Goal: Task Accomplishment & Management: Complete application form

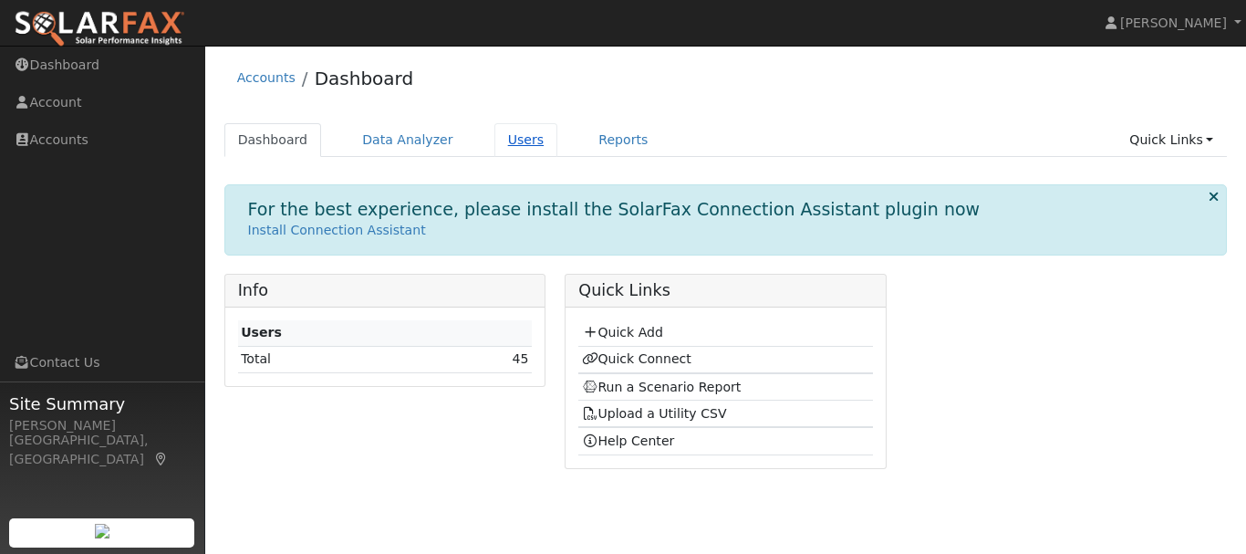
click at [505, 140] on link "Users" at bounding box center [526, 140] width 64 height 34
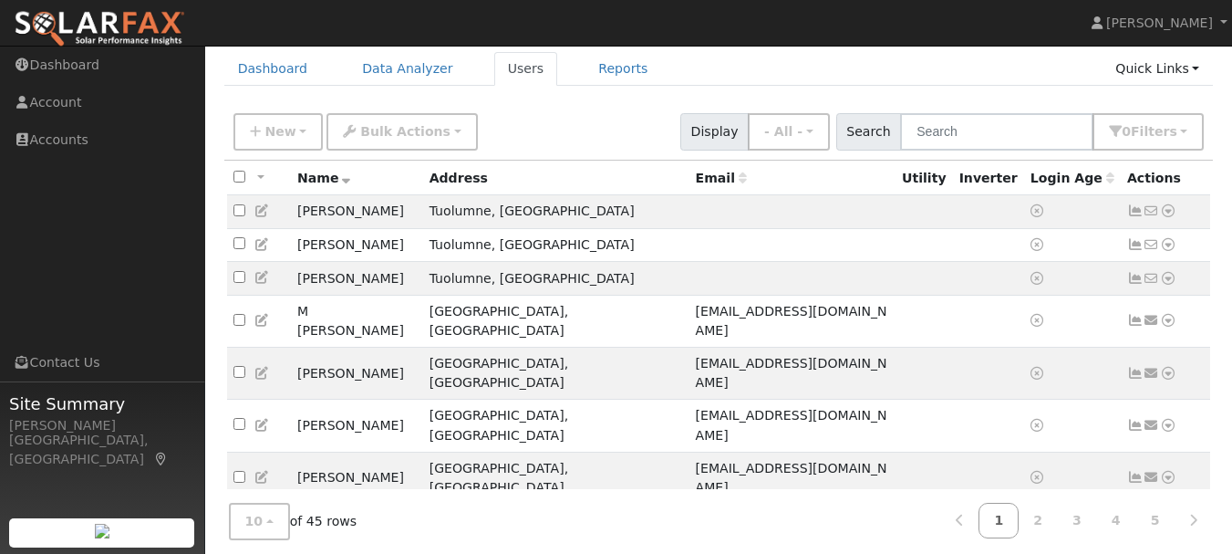
scroll to position [151, 0]
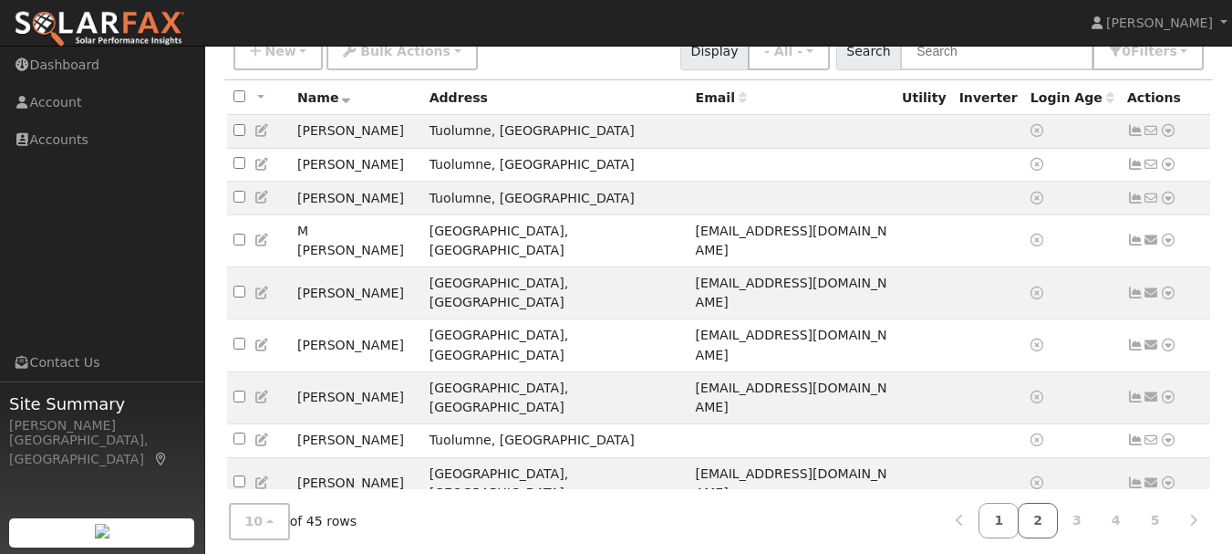
click at [1053, 518] on link "2" at bounding box center [1038, 521] width 40 height 36
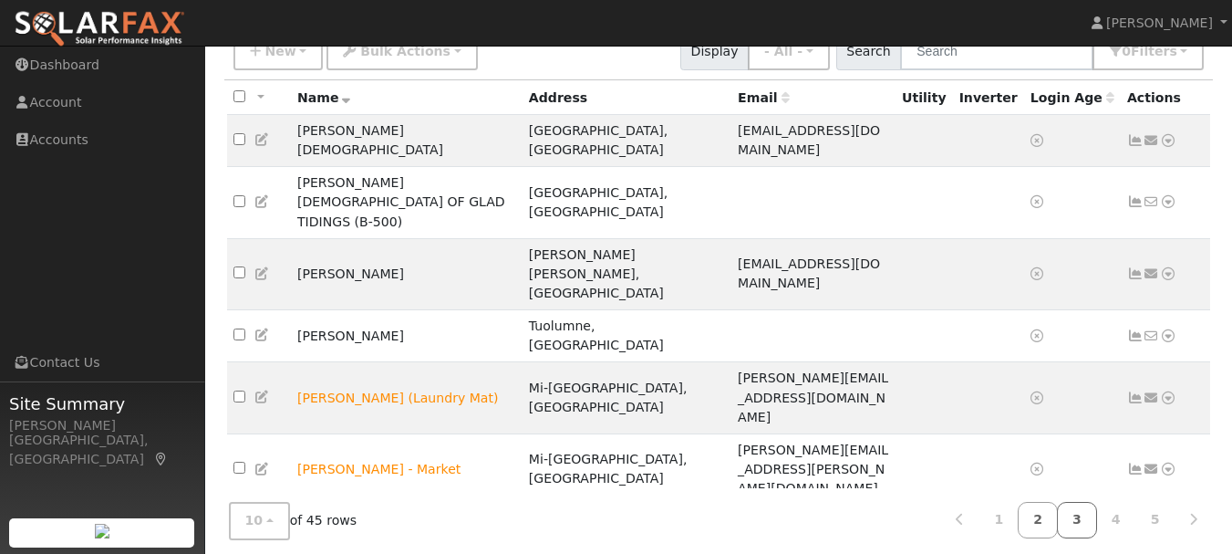
click at [1084, 524] on link "3" at bounding box center [1077, 521] width 40 height 36
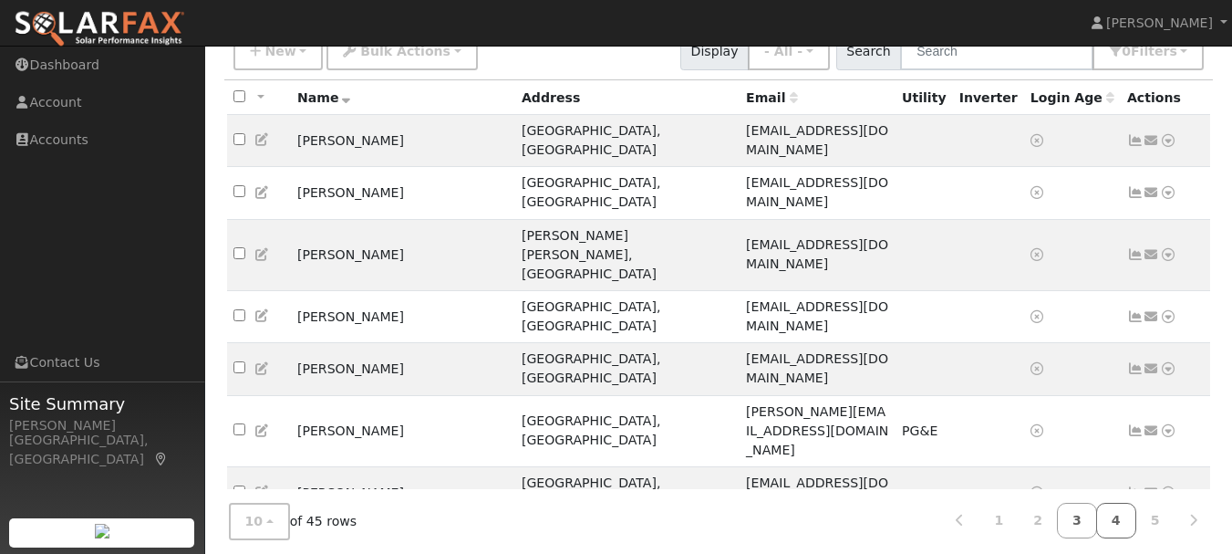
click at [1117, 513] on link "4" at bounding box center [1116, 521] width 40 height 36
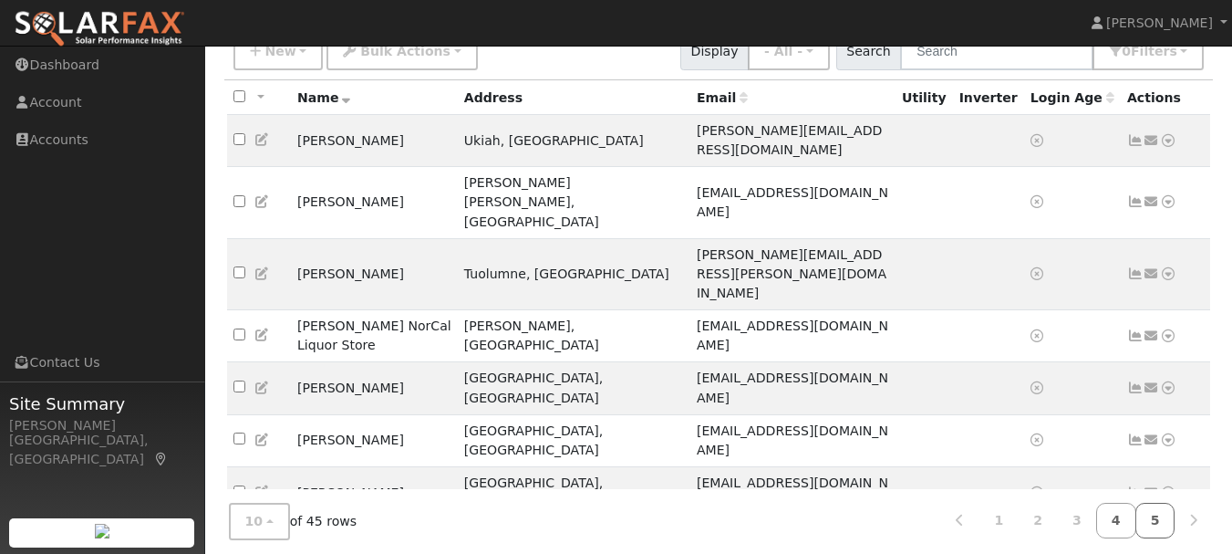
click at [1157, 513] on link "5" at bounding box center [1155, 521] width 40 height 36
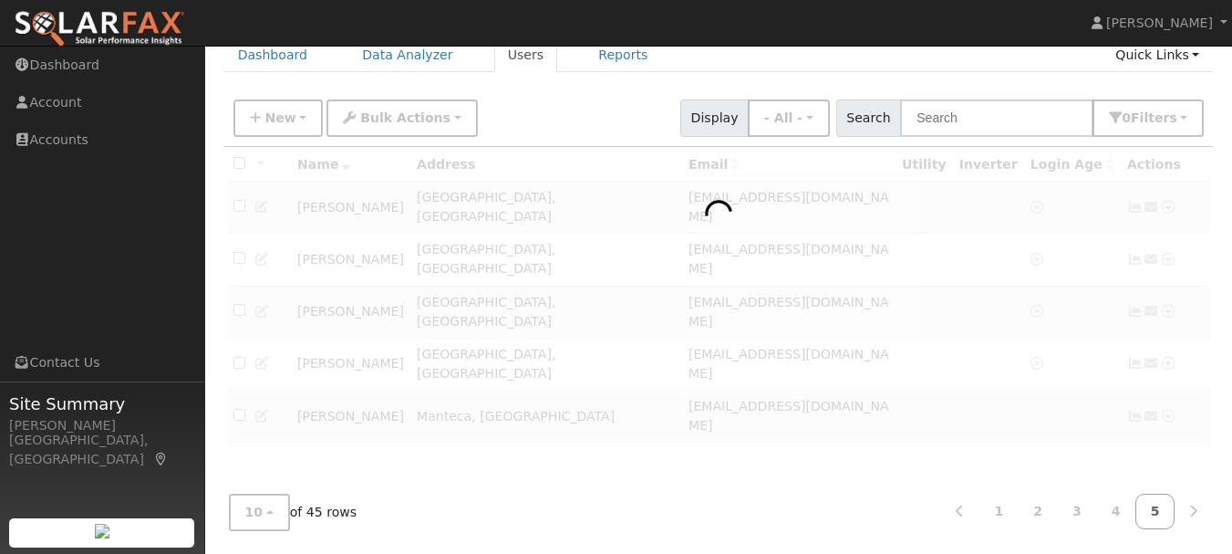
scroll to position [85, 0]
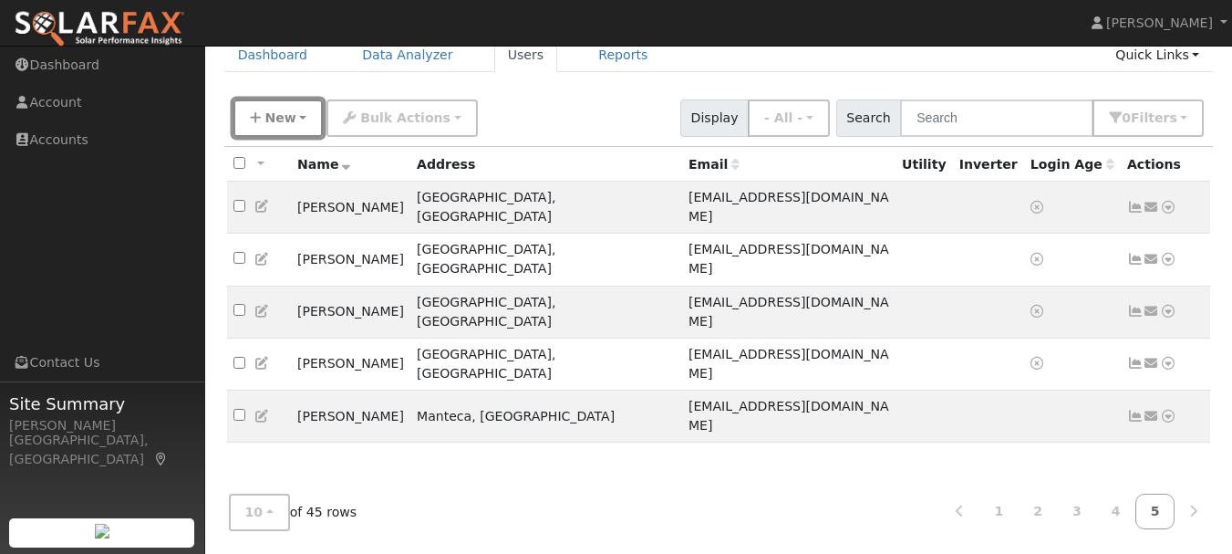
click at [268, 120] on span "New" at bounding box center [279, 117] width 31 height 15
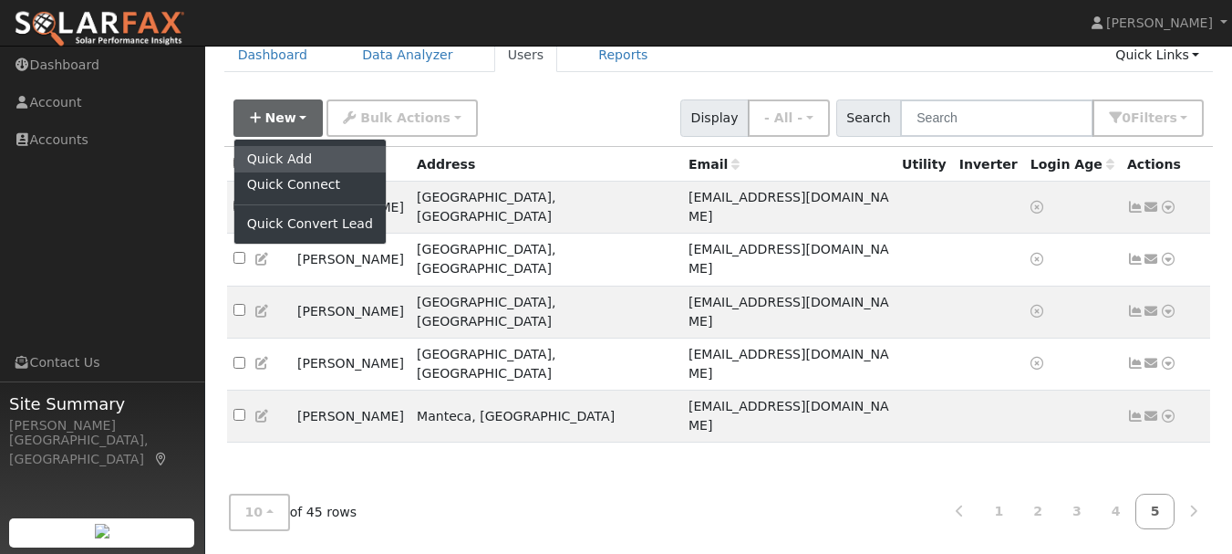
click at [275, 156] on link "Quick Add" at bounding box center [309, 159] width 151 height 26
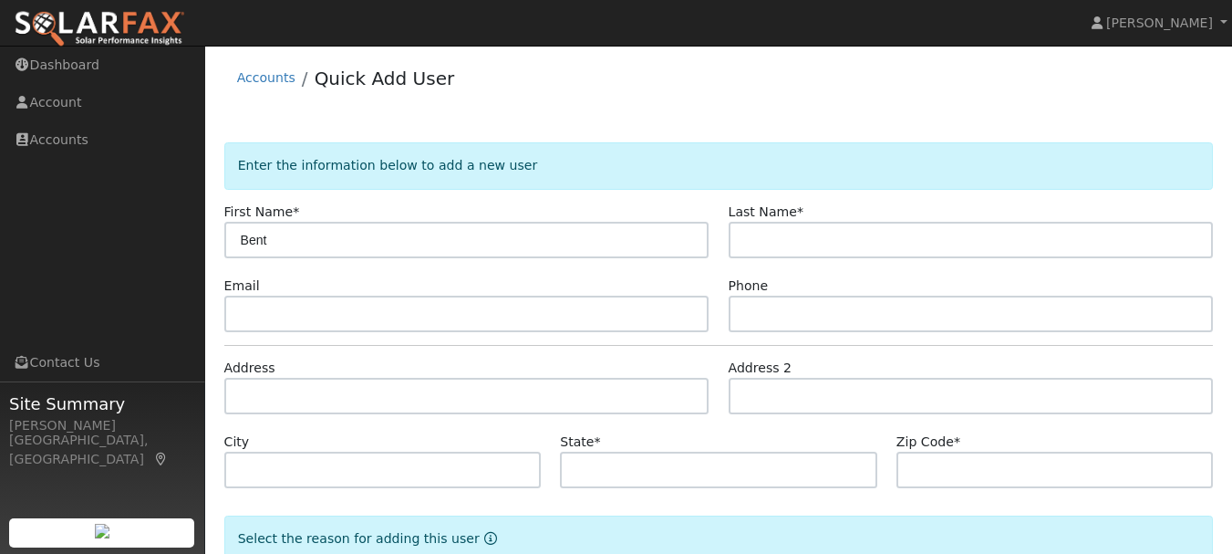
type input "Bent"
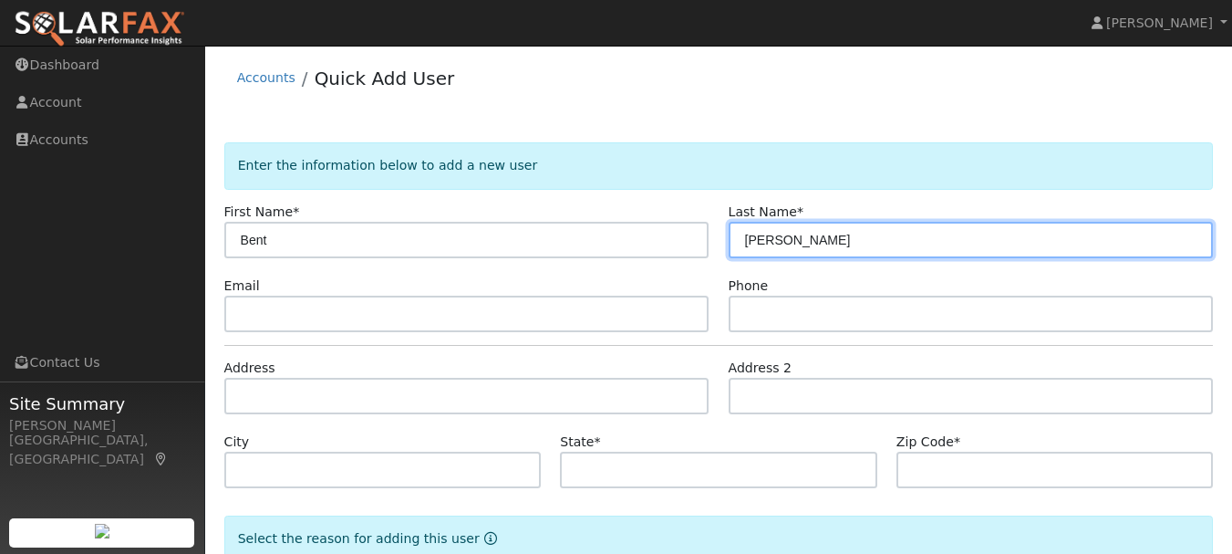
type input "Daugaard-Hansen"
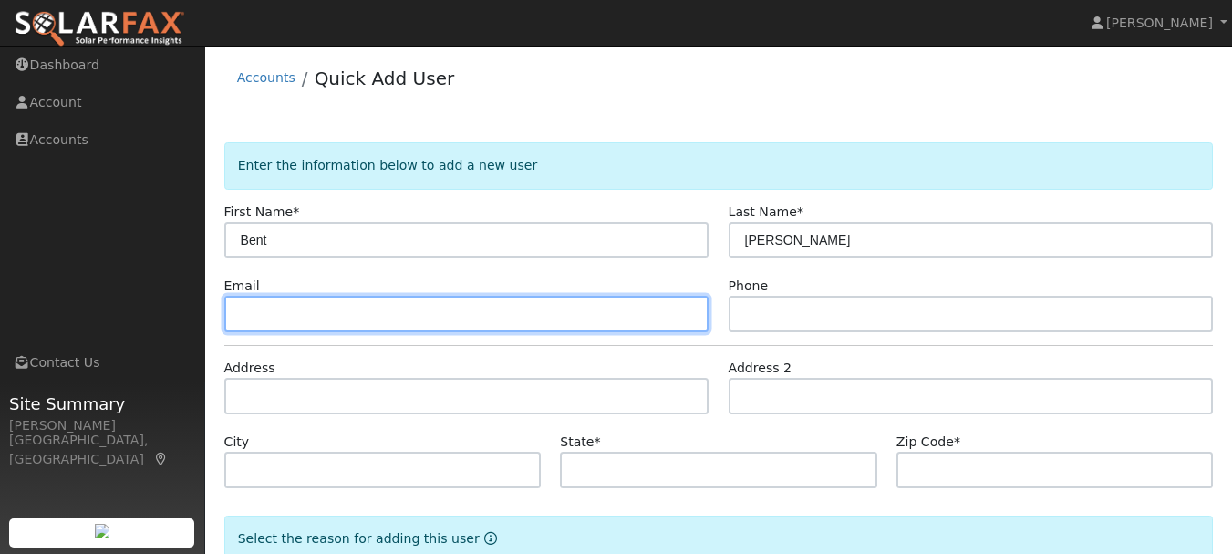
click at [268, 317] on input "text" at bounding box center [466, 313] width 485 height 36
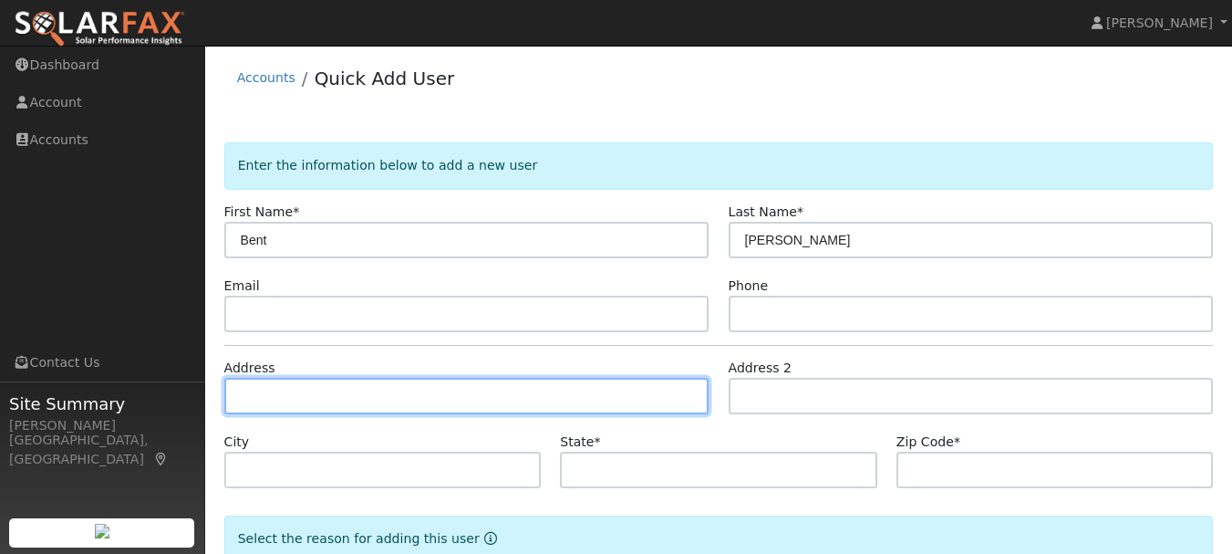
click at [281, 396] on input "text" at bounding box center [466, 396] width 485 height 36
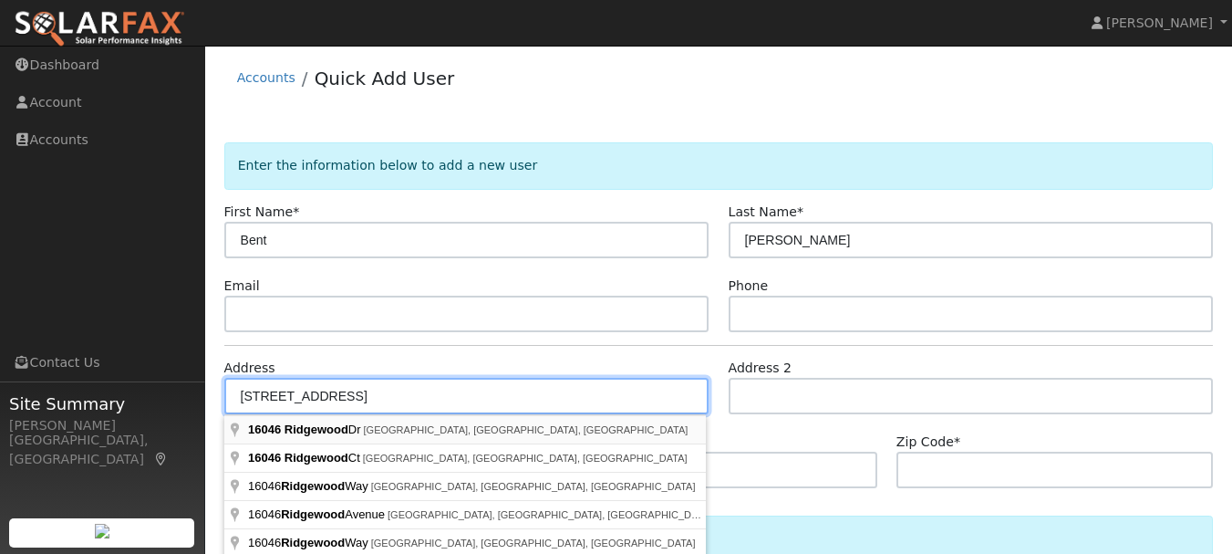
type input "16046 Ridgewood Drive"
type input "Sonora"
type input "CA"
type input "95370"
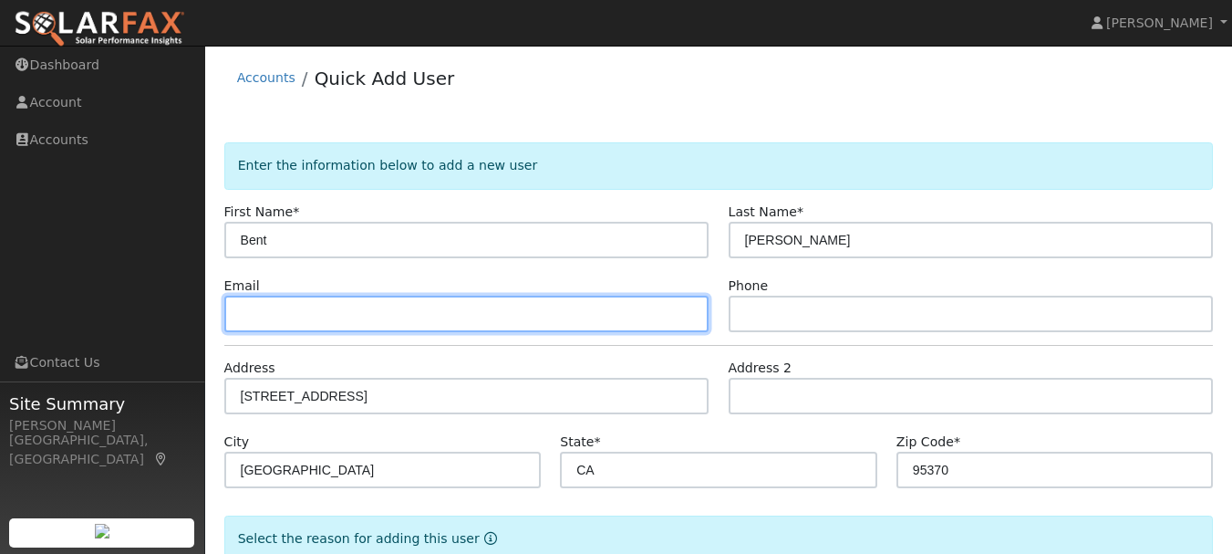
click at [286, 310] on input "text" at bounding box center [466, 313] width 485 height 36
type input "bentdh@yahoo.com"
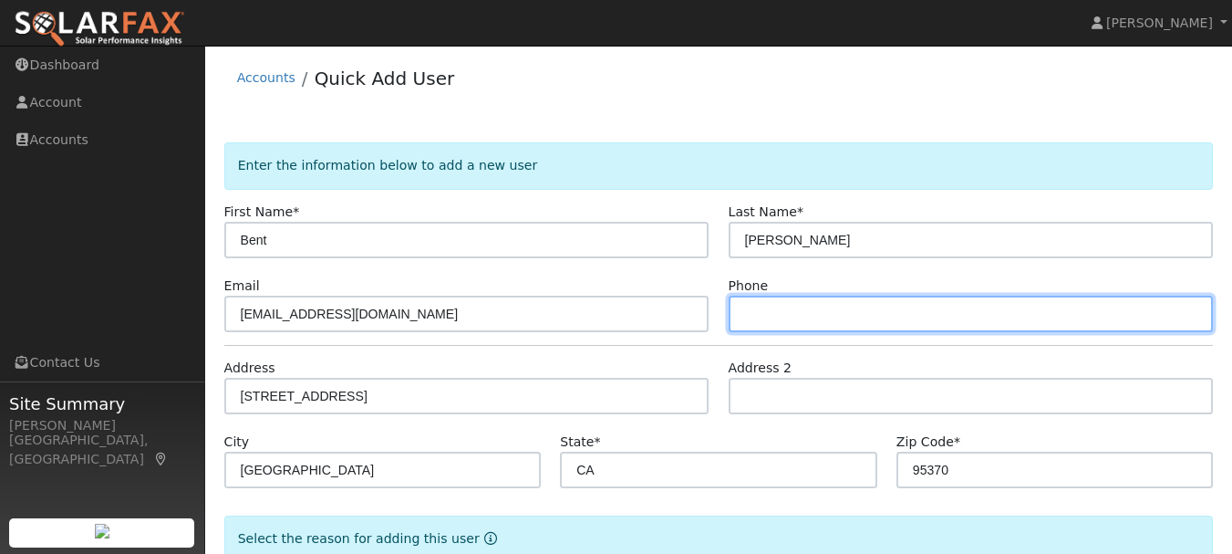
click at [795, 316] on input "text" at bounding box center [971, 313] width 485 height 36
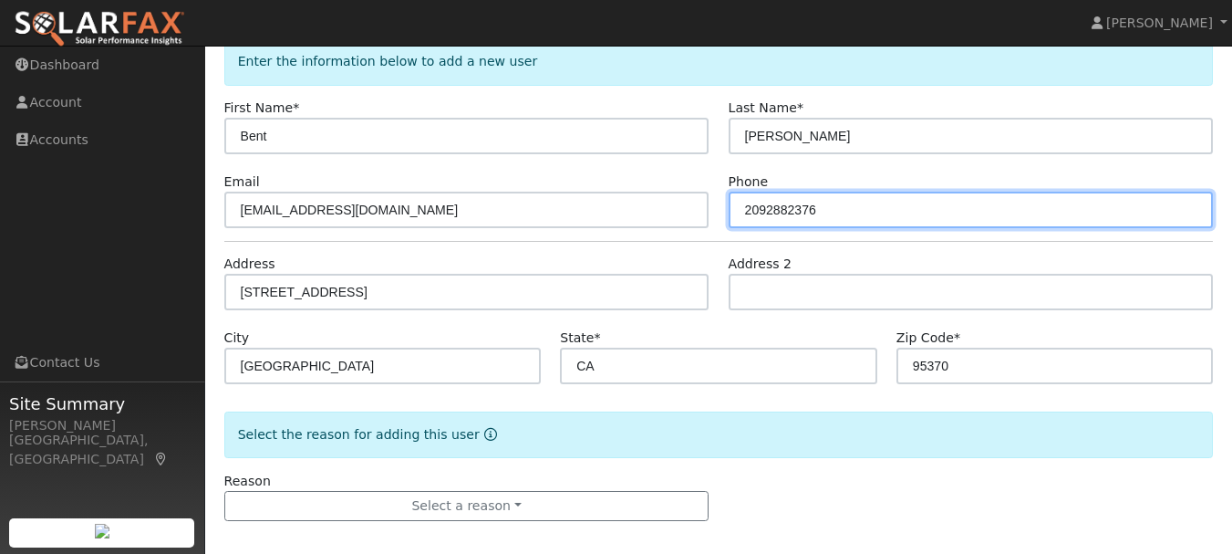
scroll to position [117, 0]
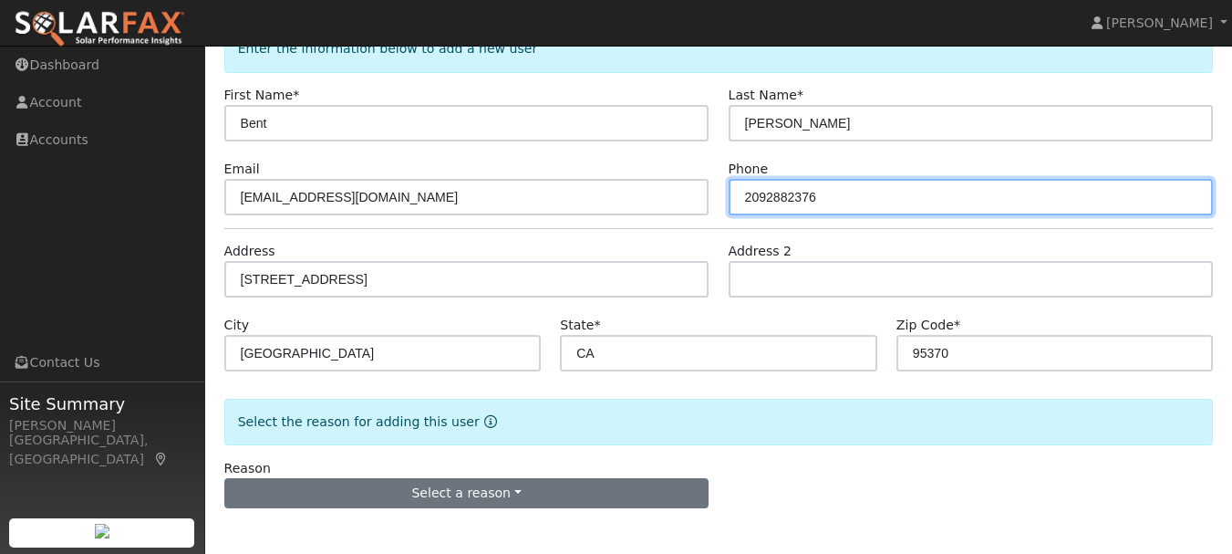
type input "2092882376"
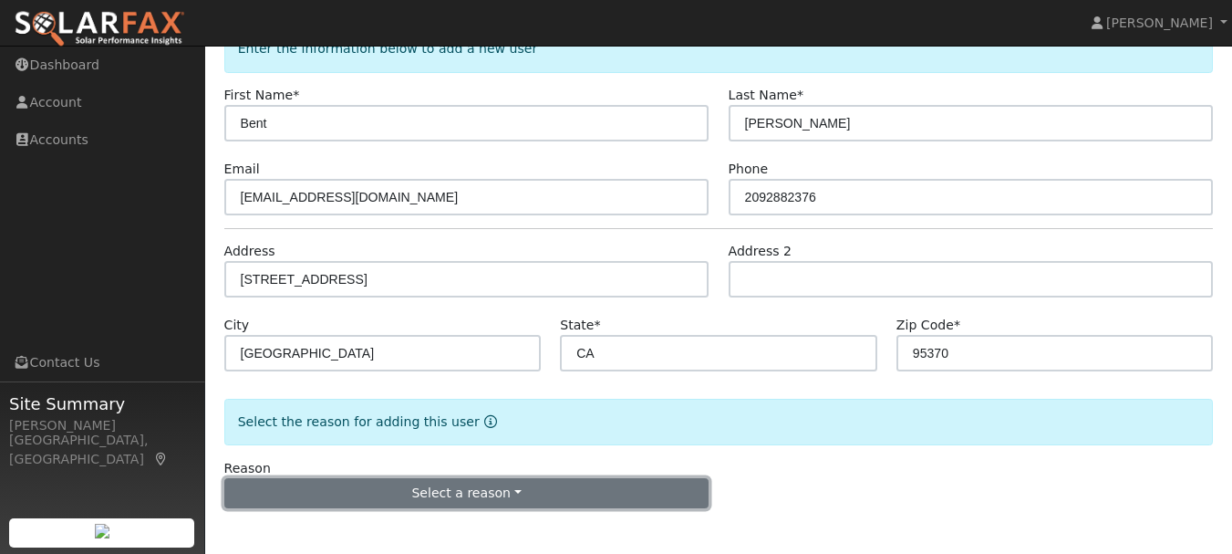
click at [312, 494] on button "Select a reason" at bounding box center [466, 493] width 485 height 31
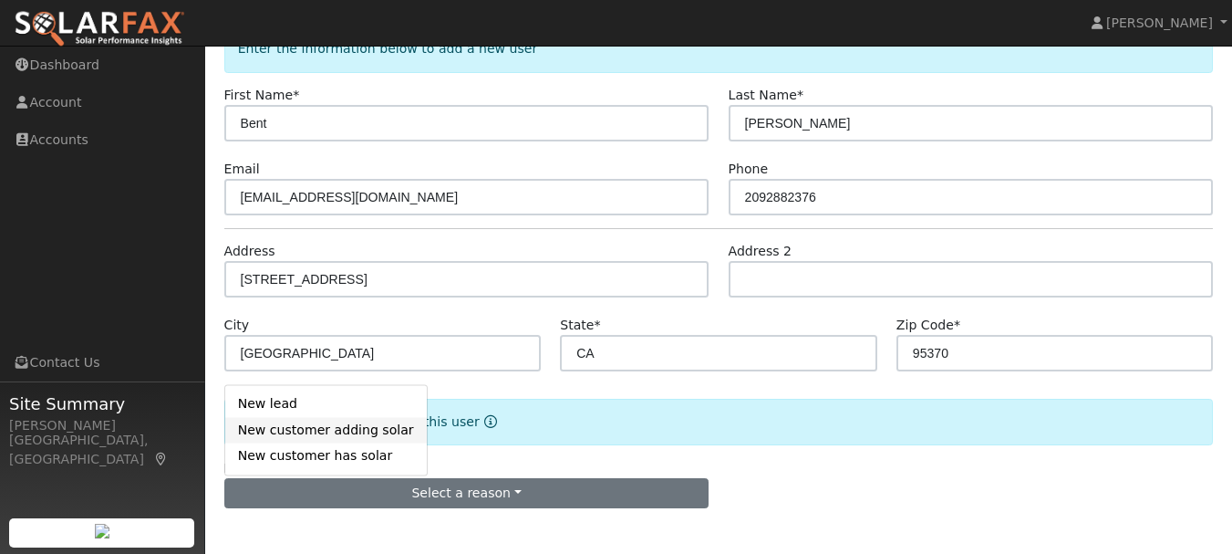
click at [267, 435] on link "New customer adding solar" at bounding box center [326, 430] width 202 height 26
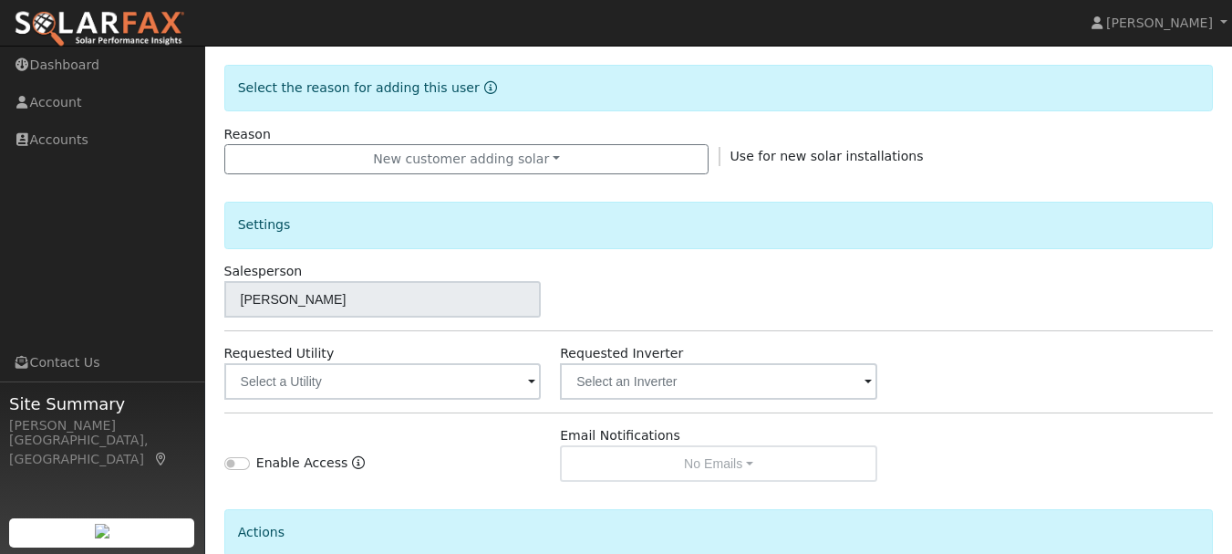
scroll to position [452, 0]
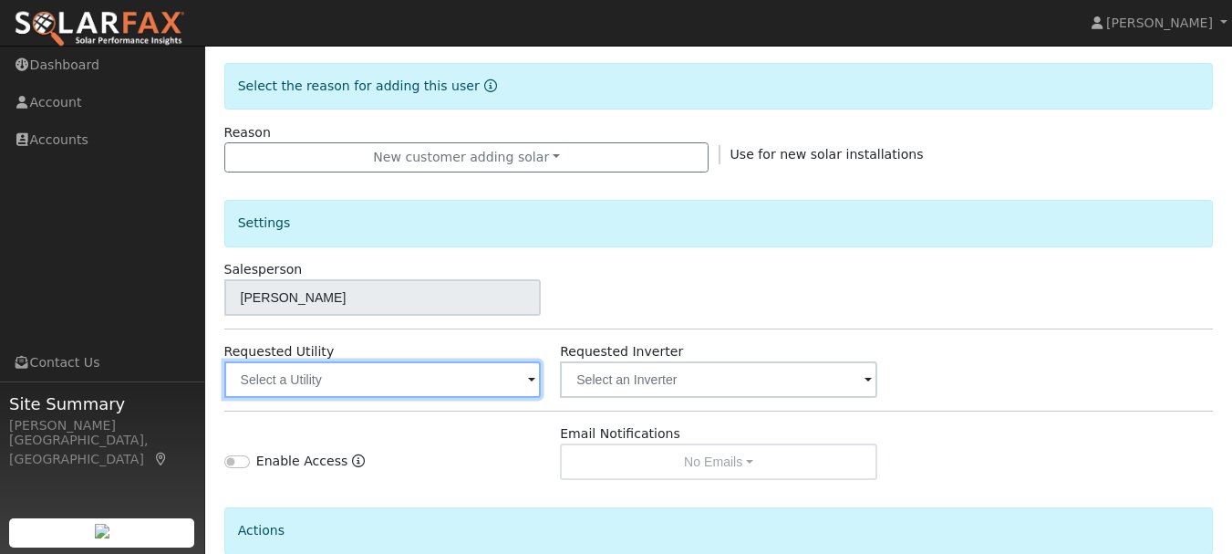
click at [269, 374] on input "text" at bounding box center [382, 379] width 317 height 36
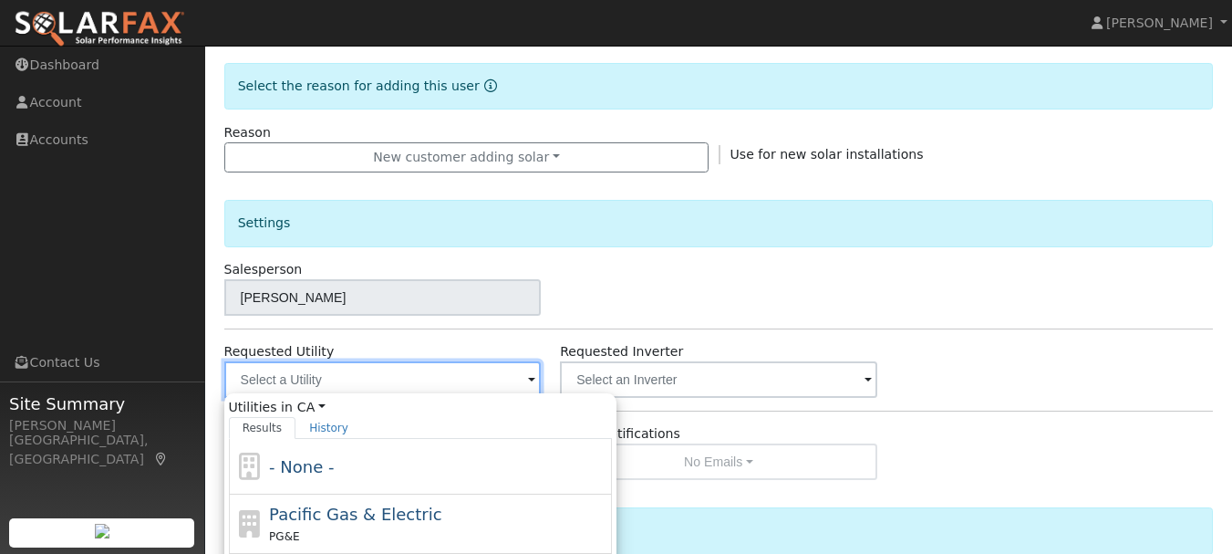
click at [290, 383] on input "text" at bounding box center [382, 379] width 317 height 36
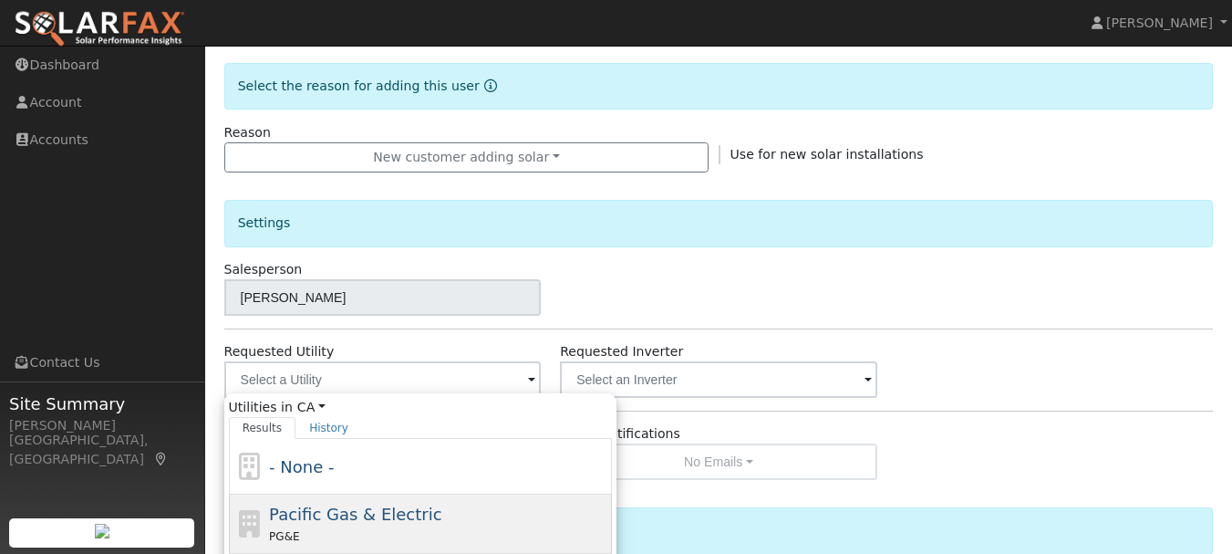
click at [296, 518] on span "Pacific Gas & Electric" at bounding box center [355, 513] width 172 height 19
type input "Pacific Gas & Electric"
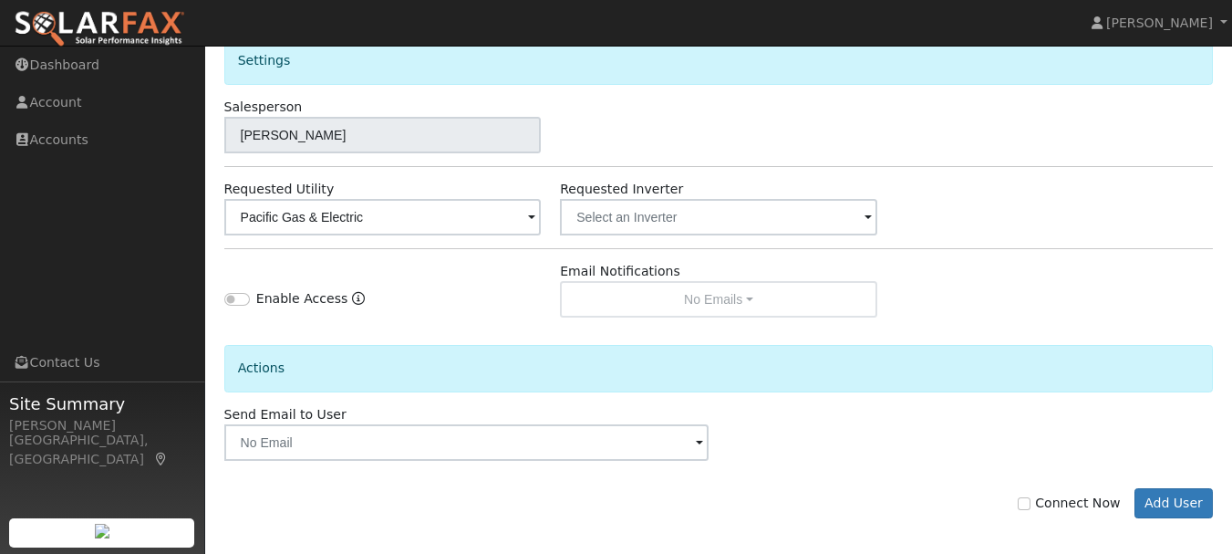
scroll to position [625, 0]
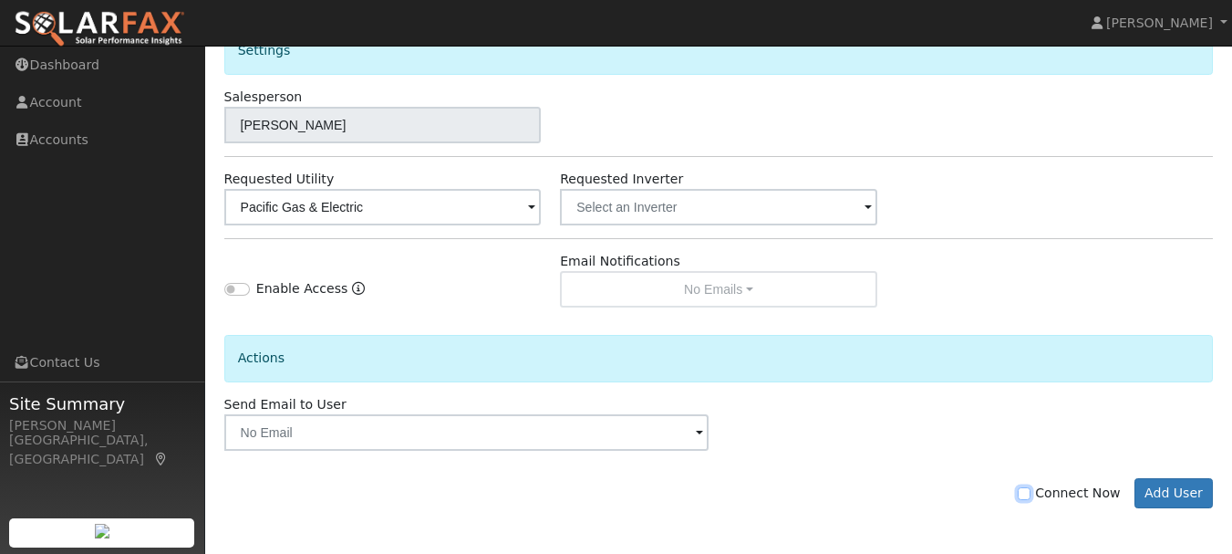
click at [1031, 494] on input "Connect Now" at bounding box center [1024, 493] width 13 height 13
checkbox input "true"
click at [1165, 492] on button "Add User" at bounding box center [1174, 493] width 79 height 31
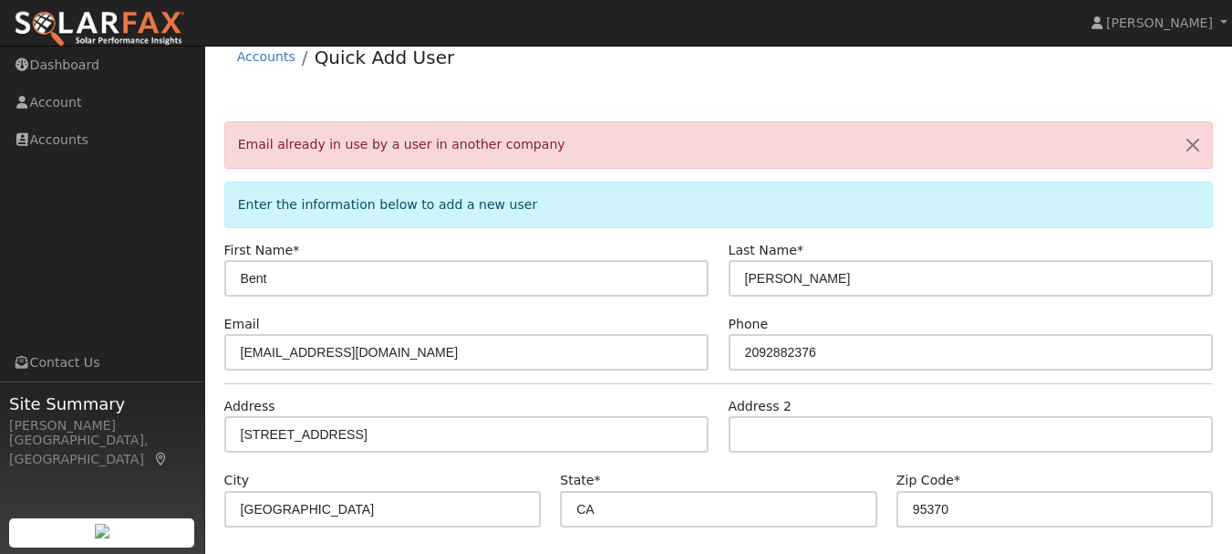
scroll to position [0, 0]
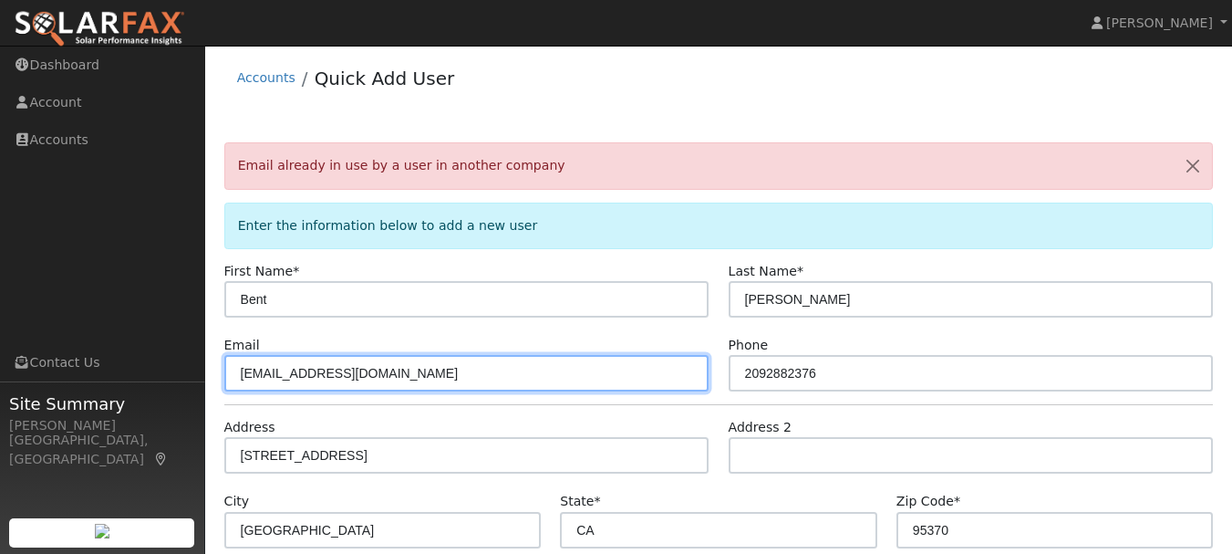
click at [278, 375] on input "bentdh@yahoo.com" at bounding box center [466, 373] width 485 height 36
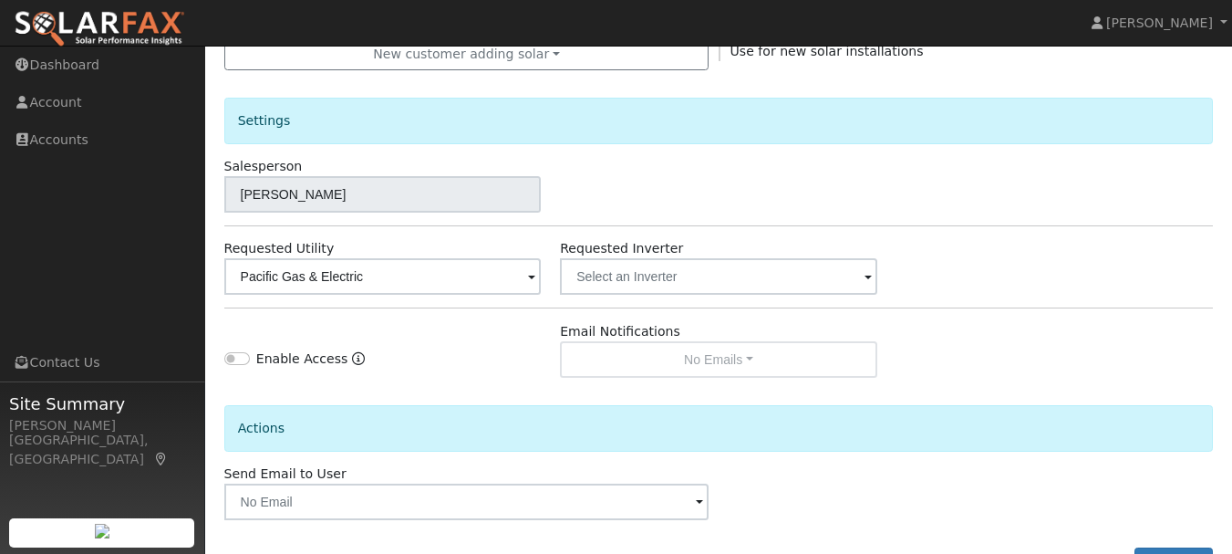
scroll to position [685, 0]
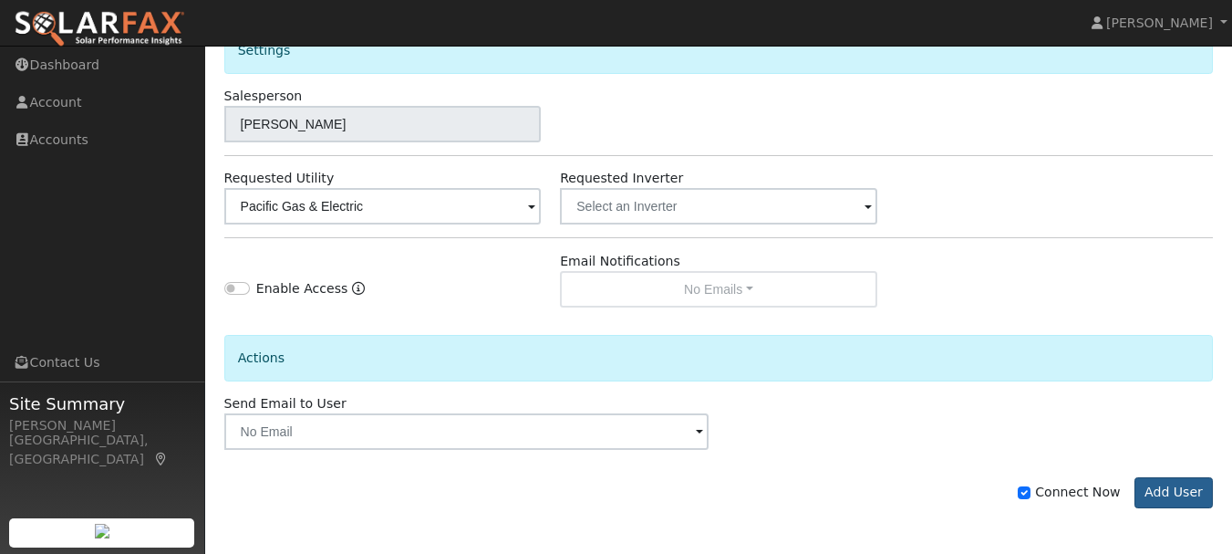
type input "bentdh+@yahoo.com"
click at [1165, 494] on button "Add User" at bounding box center [1174, 492] width 79 height 31
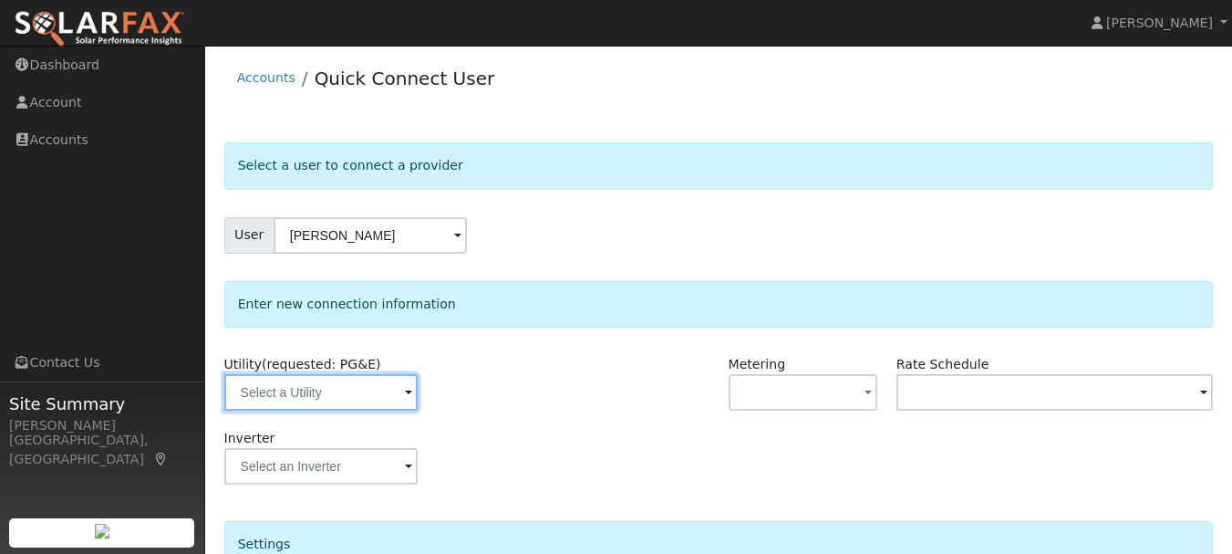
click at [243, 392] on input "text" at bounding box center [320, 392] width 193 height 36
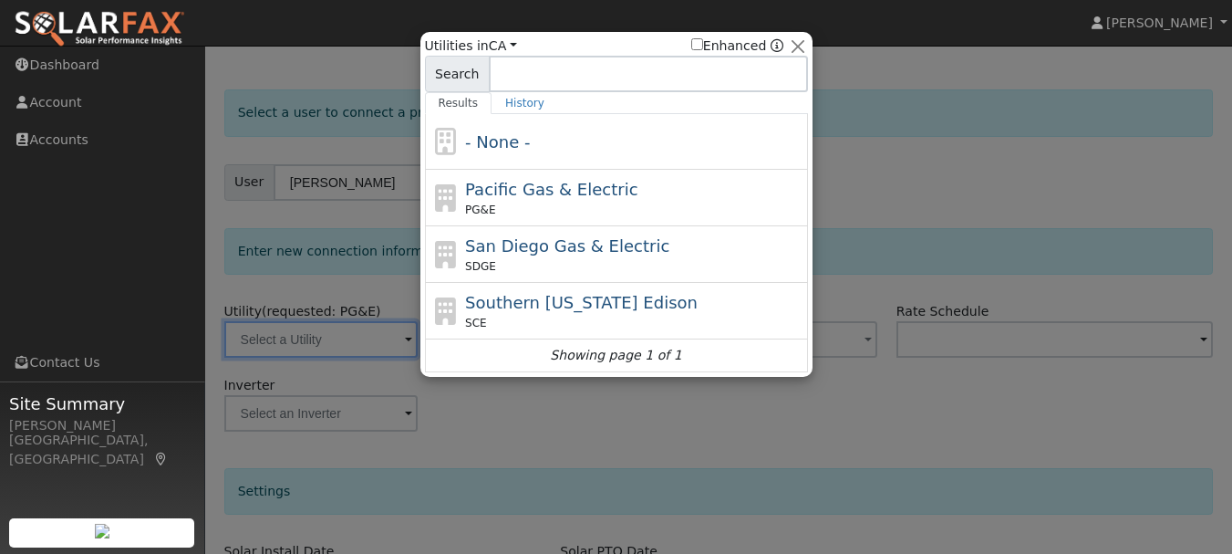
scroll to position [80, 0]
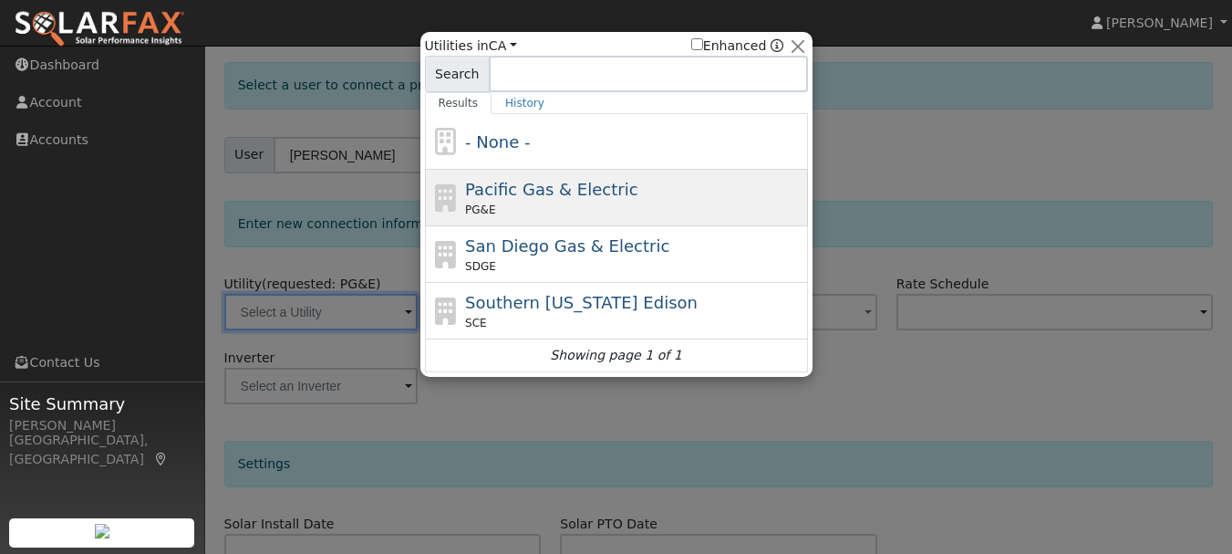
click at [528, 217] on div "PG&E" at bounding box center [634, 210] width 338 height 16
type input "PG&E"
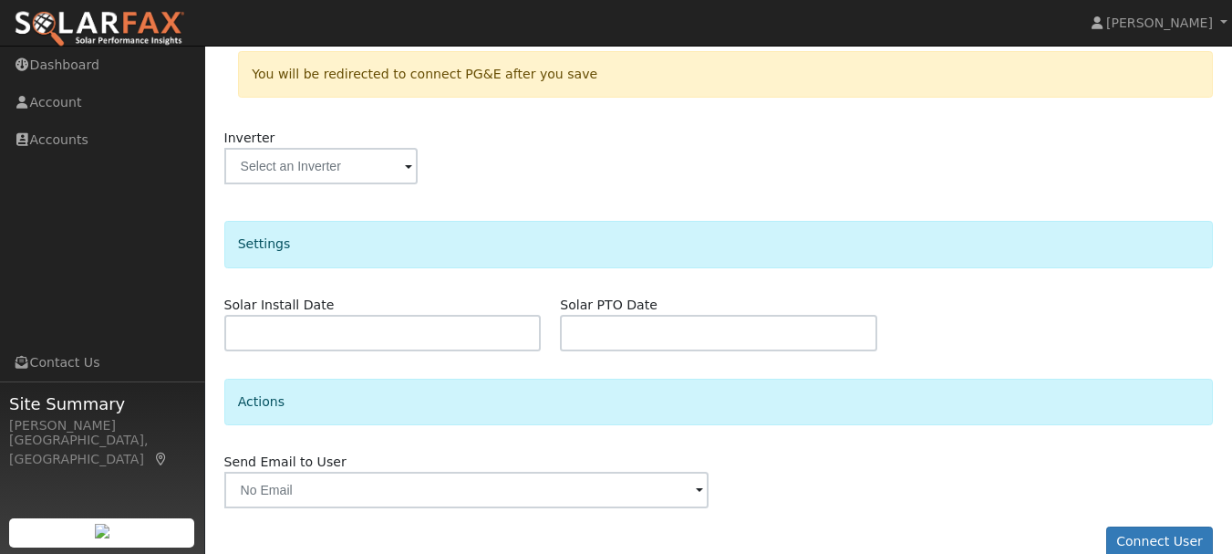
scroll to position [409, 0]
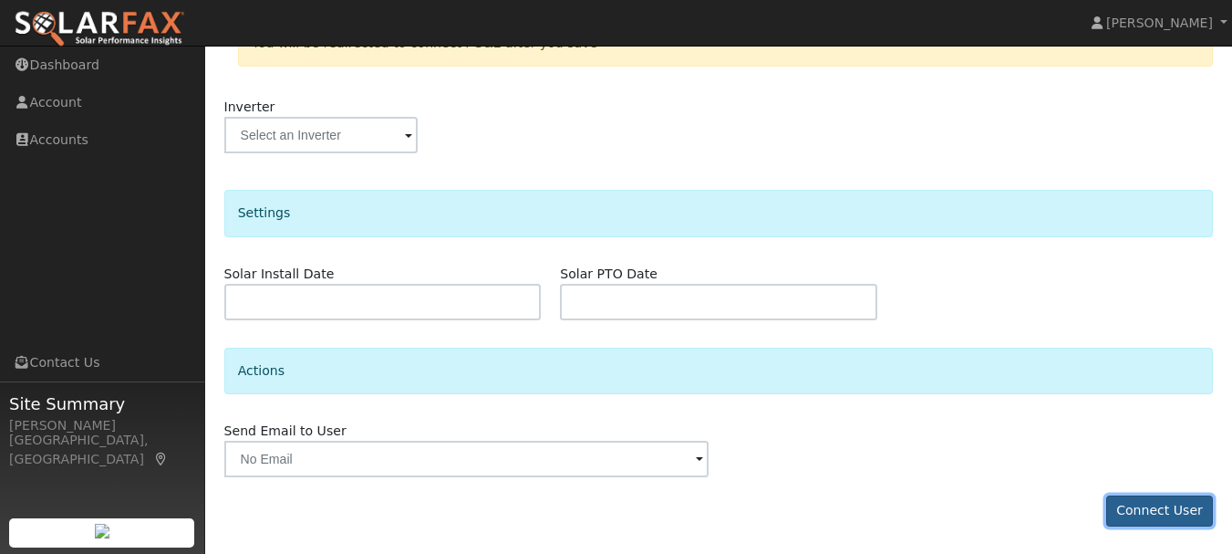
click at [1158, 517] on button "Connect User" at bounding box center [1160, 510] width 108 height 31
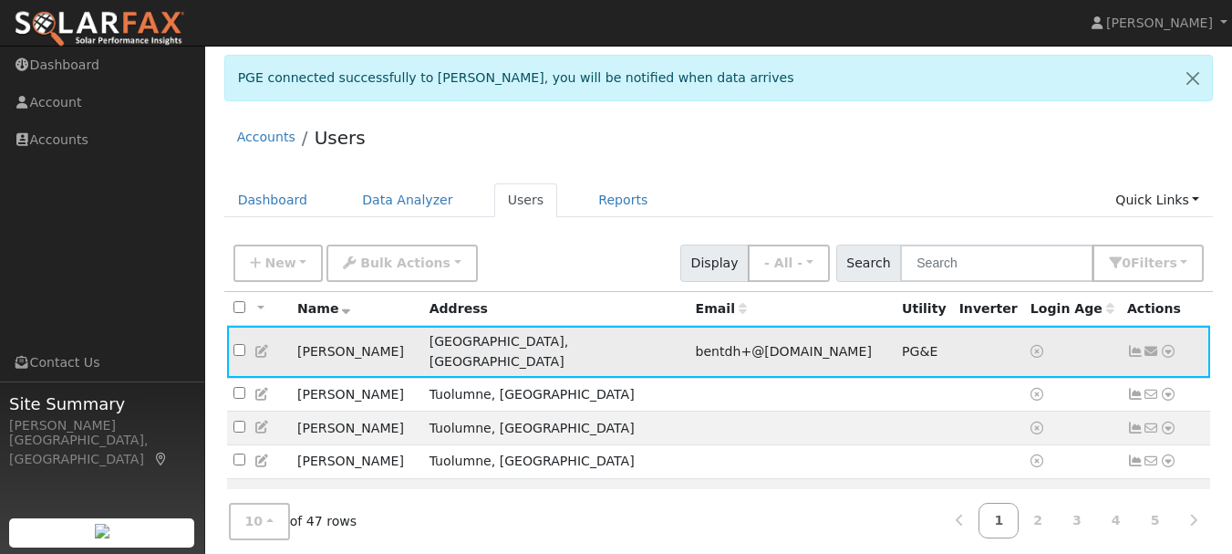
click at [1169, 345] on icon at bounding box center [1168, 351] width 16 height 13
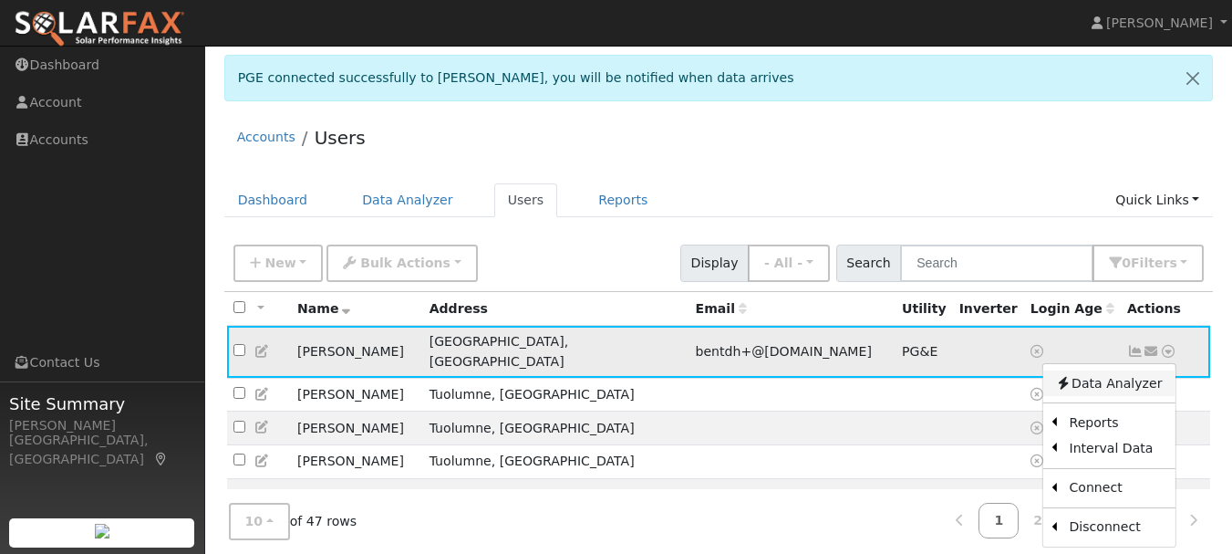
click at [1113, 378] on link "Data Analyzer" at bounding box center [1108, 383] width 132 height 26
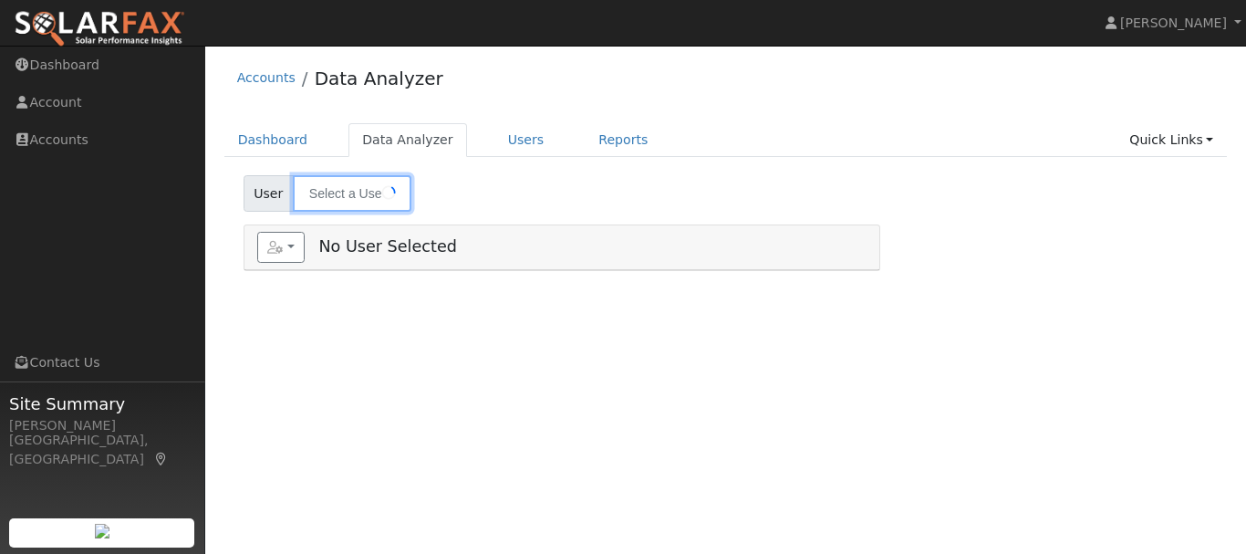
type input "[PERSON_NAME]"
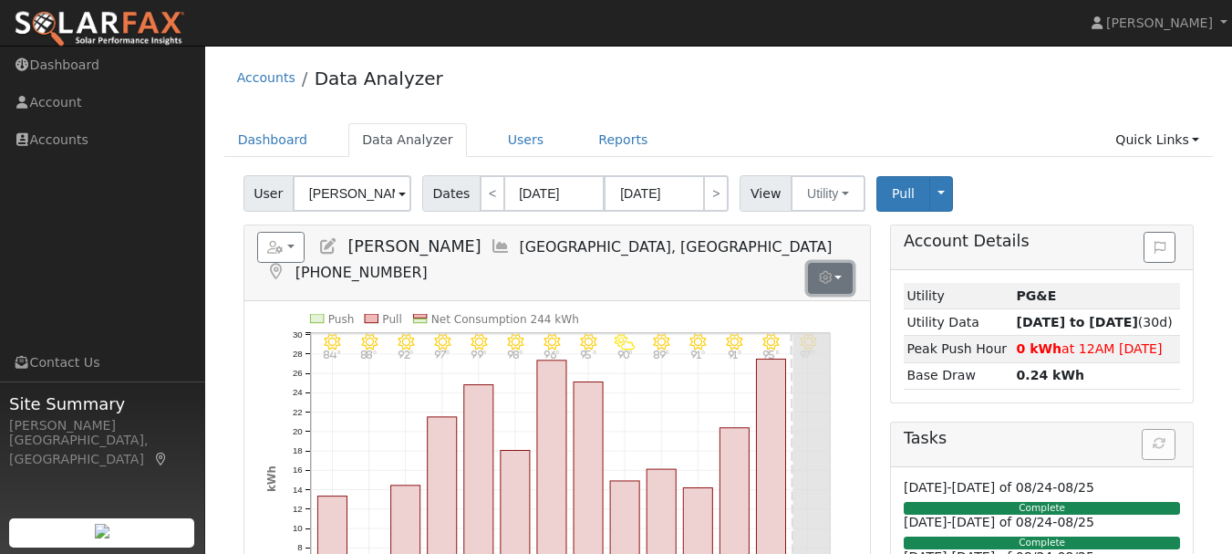
click at [841, 263] on button "button" at bounding box center [830, 278] width 45 height 31
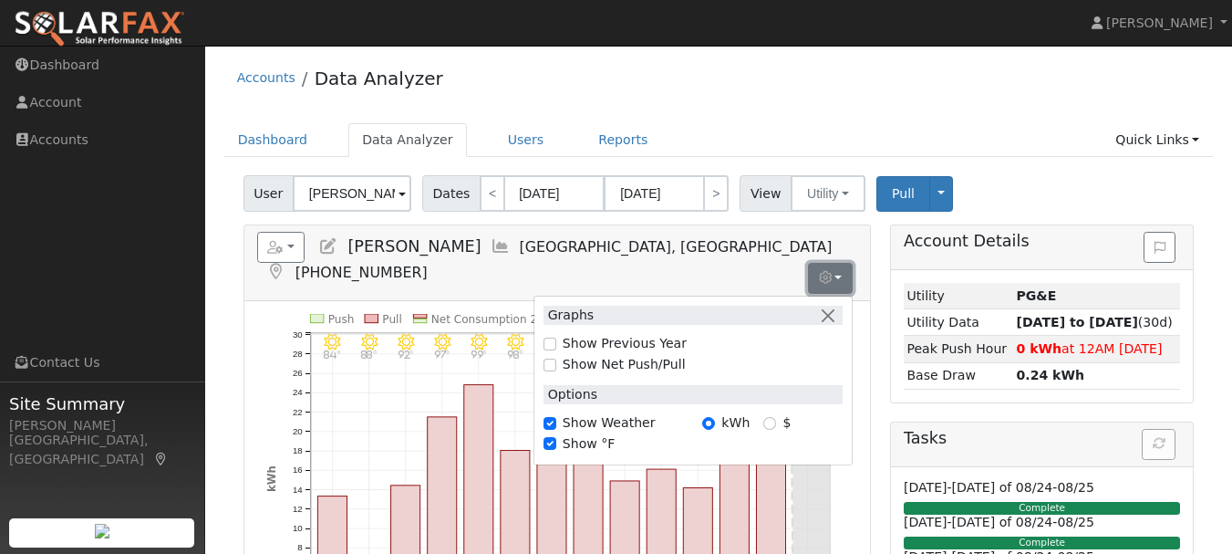
click at [841, 263] on button "button" at bounding box center [830, 278] width 45 height 31
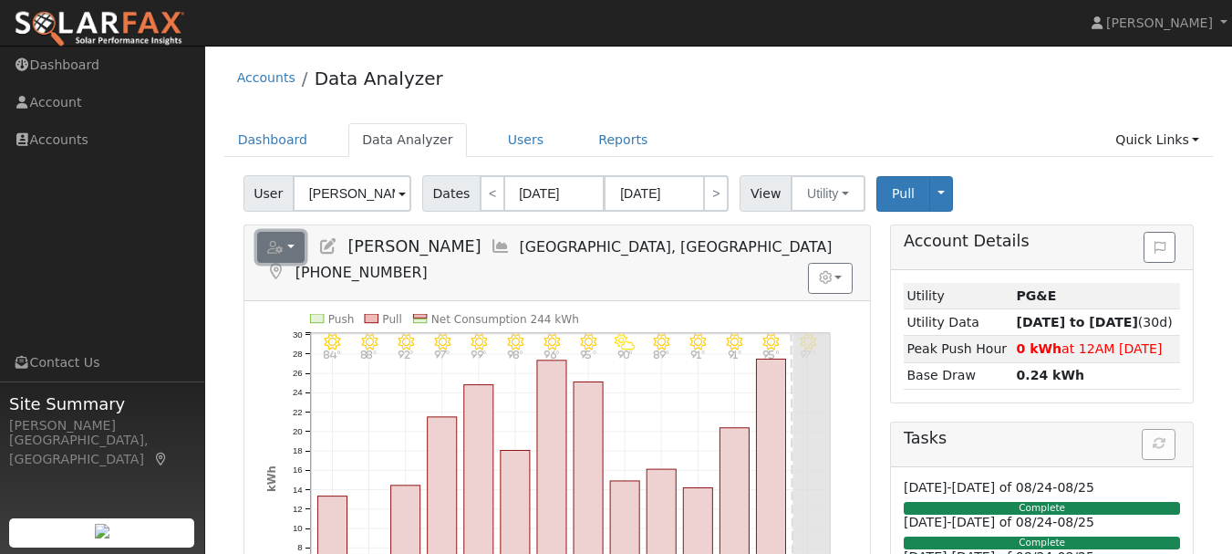
click at [287, 244] on button "button" at bounding box center [281, 247] width 48 height 31
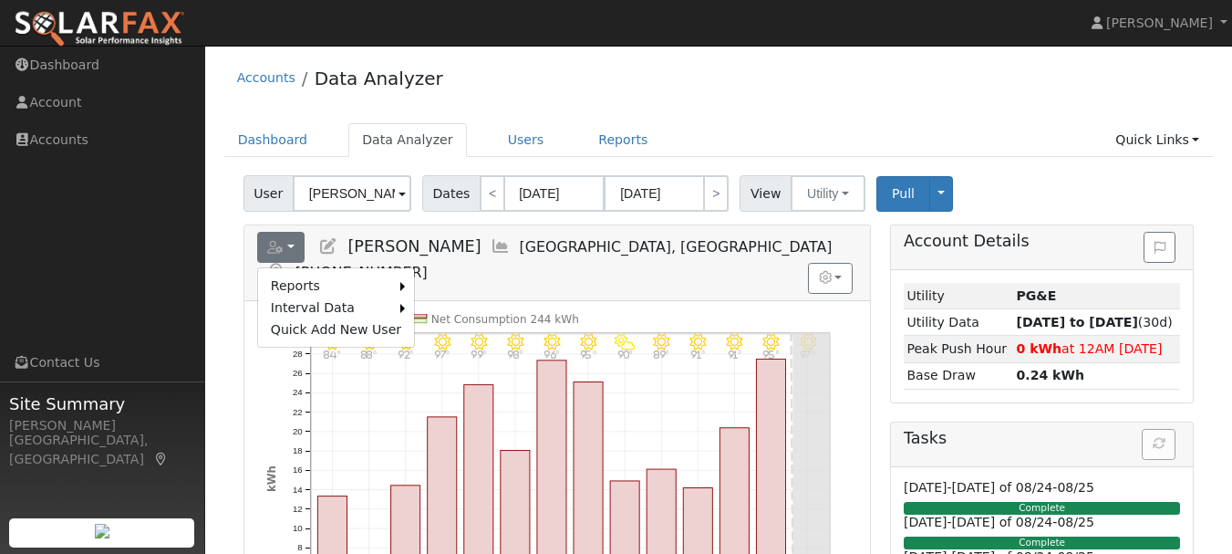
click at [764, 93] on div "Accounts Data Analyzer" at bounding box center [719, 83] width 990 height 56
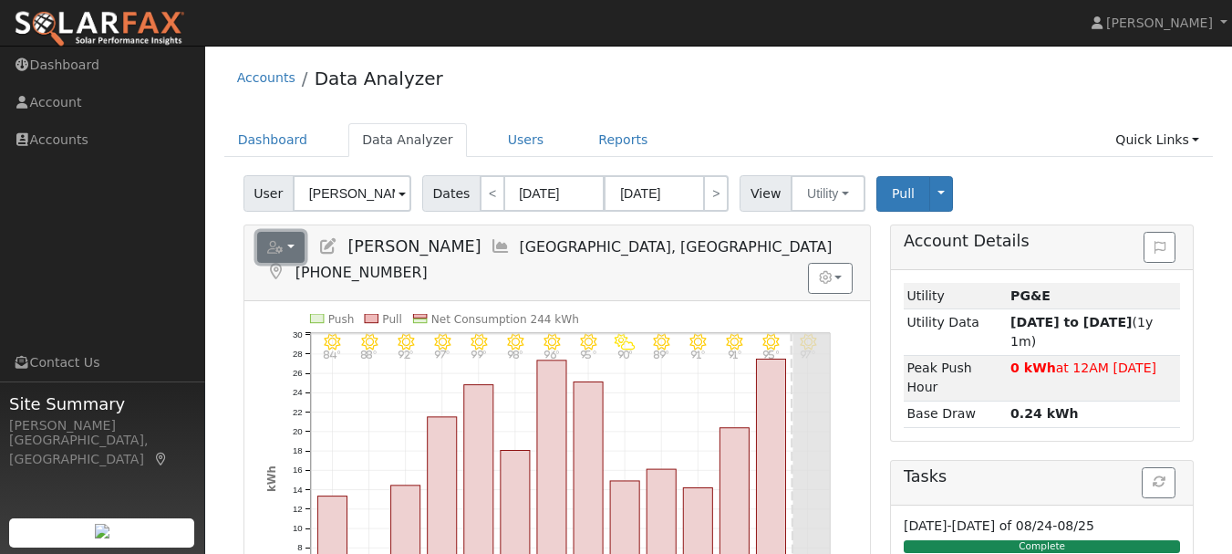
click at [280, 245] on icon "button" at bounding box center [275, 247] width 16 height 13
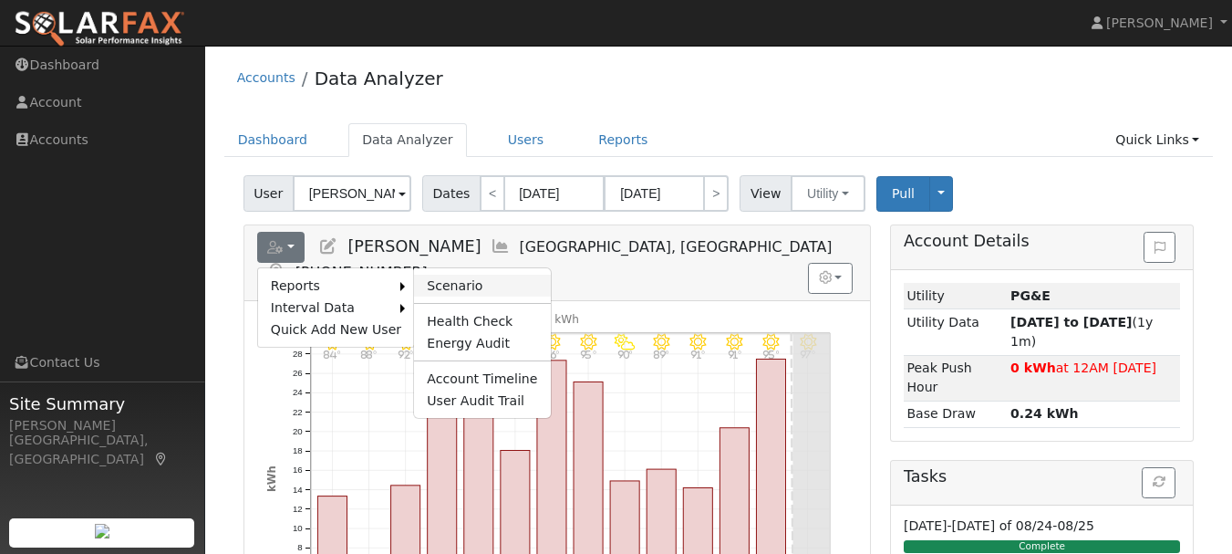
click at [435, 282] on link "Scenario" at bounding box center [482, 286] width 136 height 22
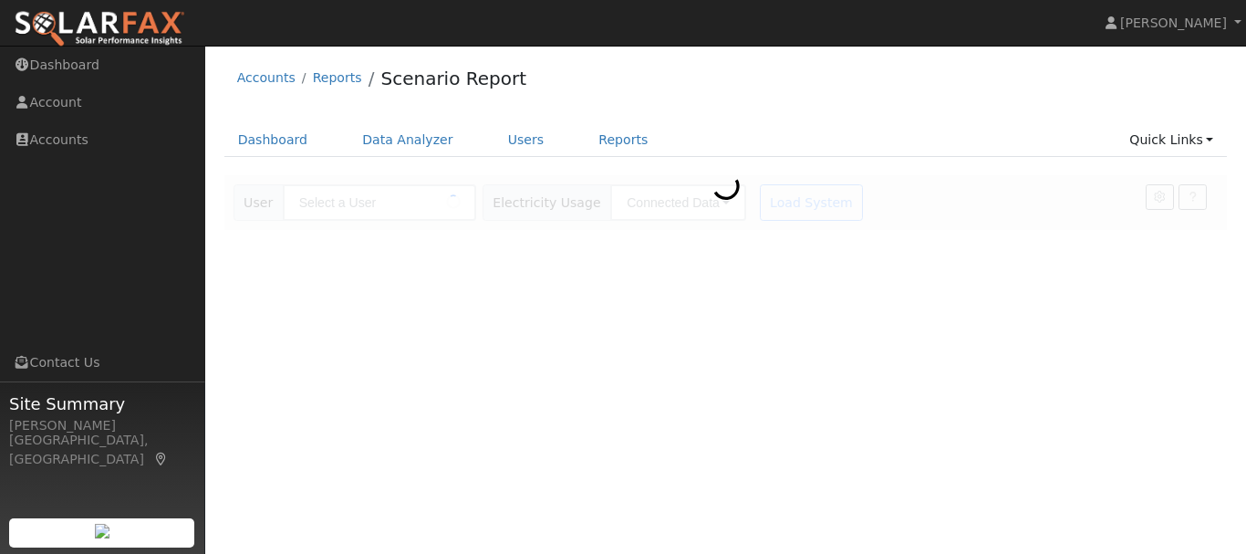
type input "[PERSON_NAME]"
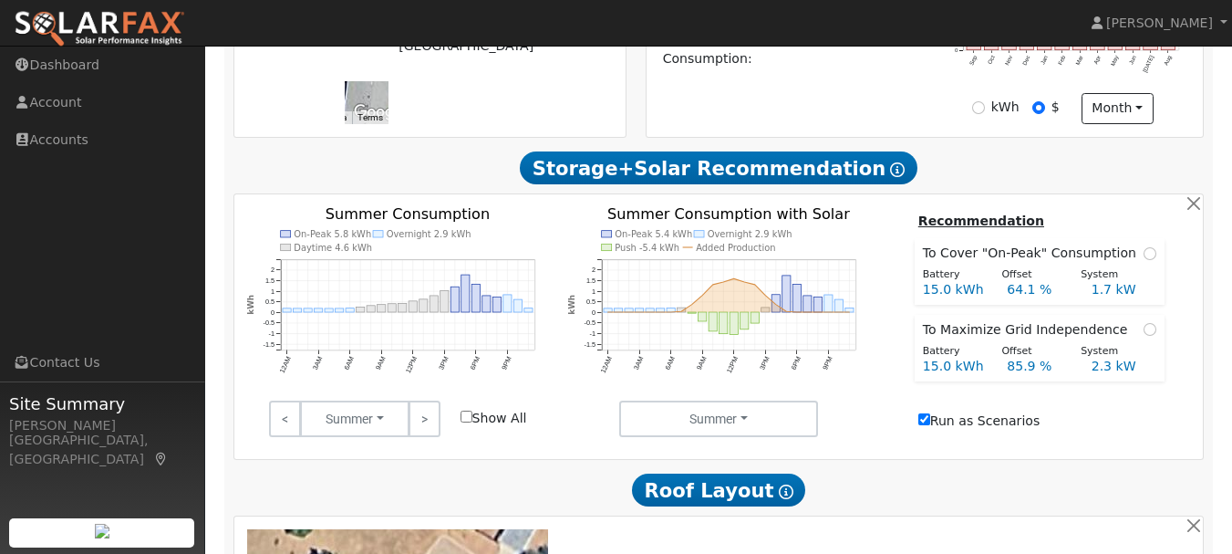
scroll to position [479, 0]
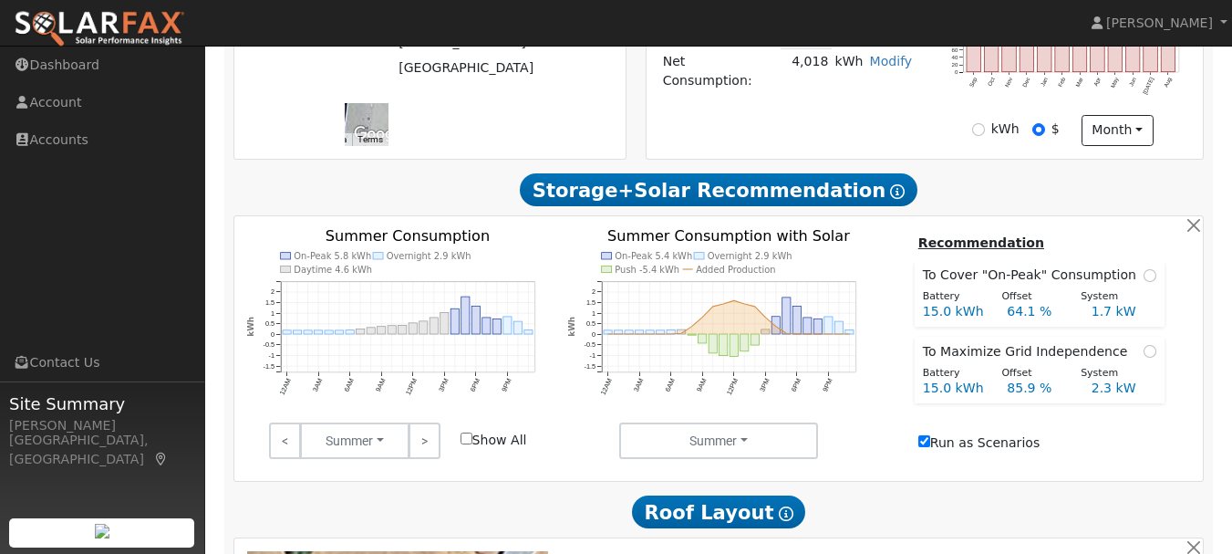
click at [1207, 337] on div "On-Peak 5.8 kWh Overnight 2.9 kWh Daytime 4.6 kWh 12AM 3AM 6AM 9AM 12PM 3PM 6PM…" at bounding box center [718, 347] width 990 height 265
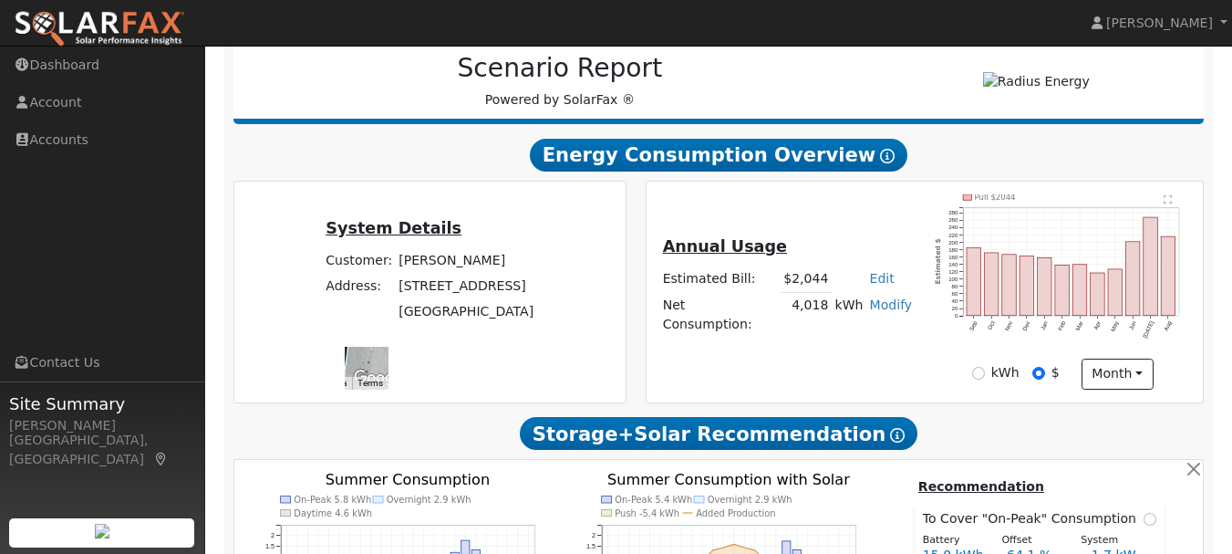
scroll to position [238, 0]
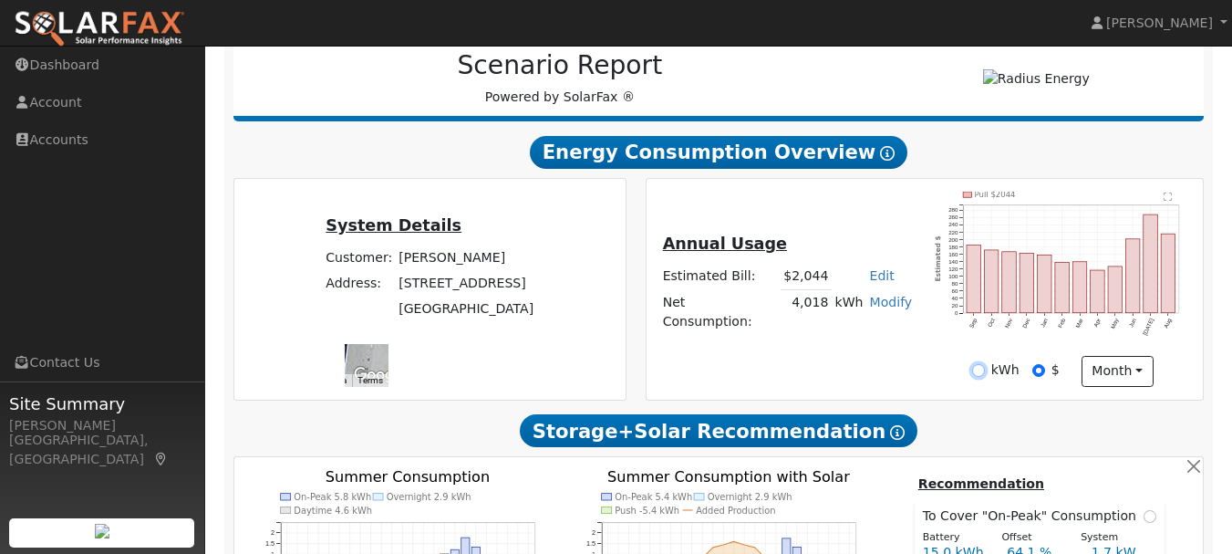
click at [981, 377] on input "kWh" at bounding box center [978, 370] width 13 height 13
radio input "true"
radio input "false"
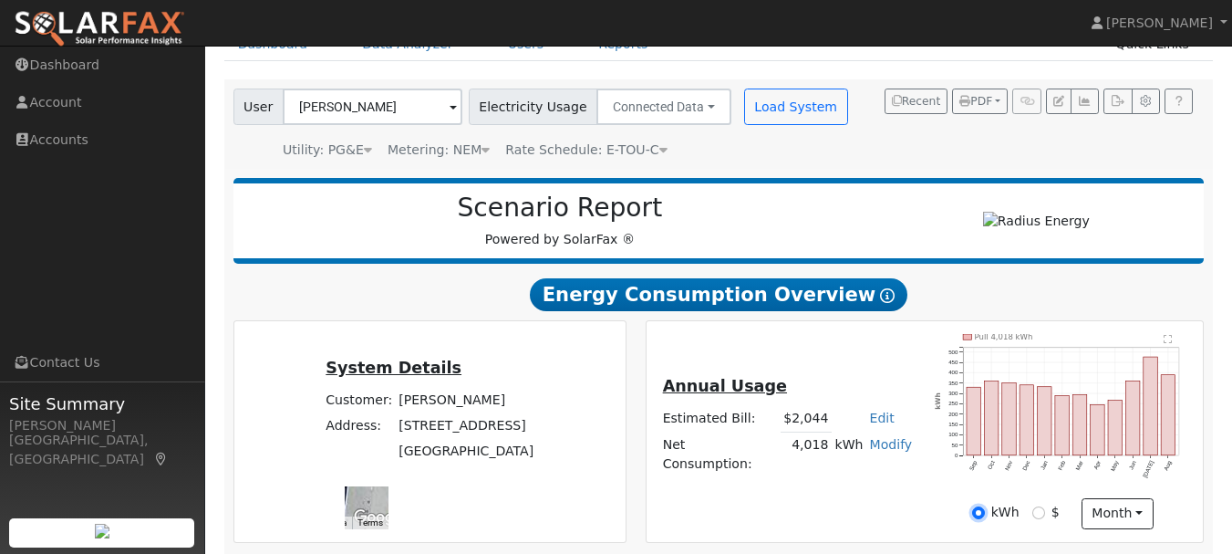
scroll to position [0, 0]
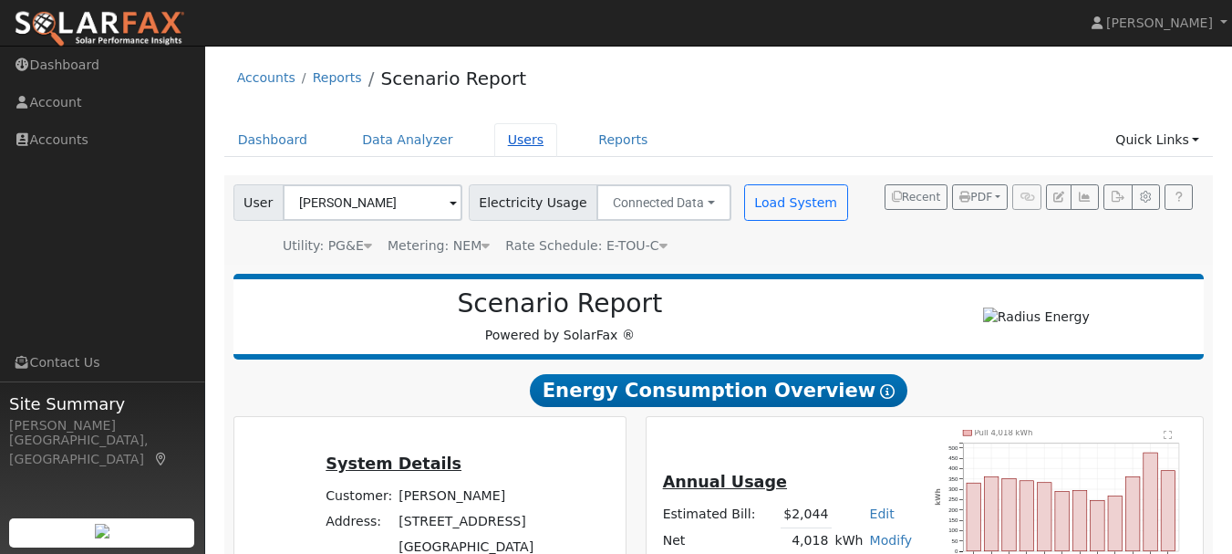
click at [498, 141] on link "Users" at bounding box center [526, 140] width 64 height 34
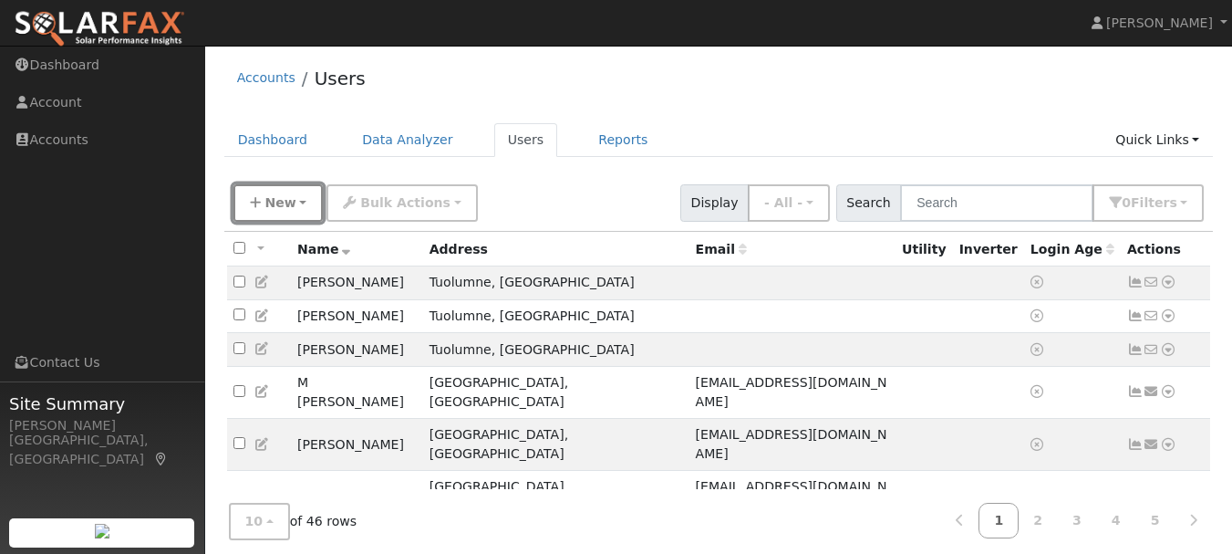
click at [264, 201] on span "New" at bounding box center [279, 202] width 31 height 15
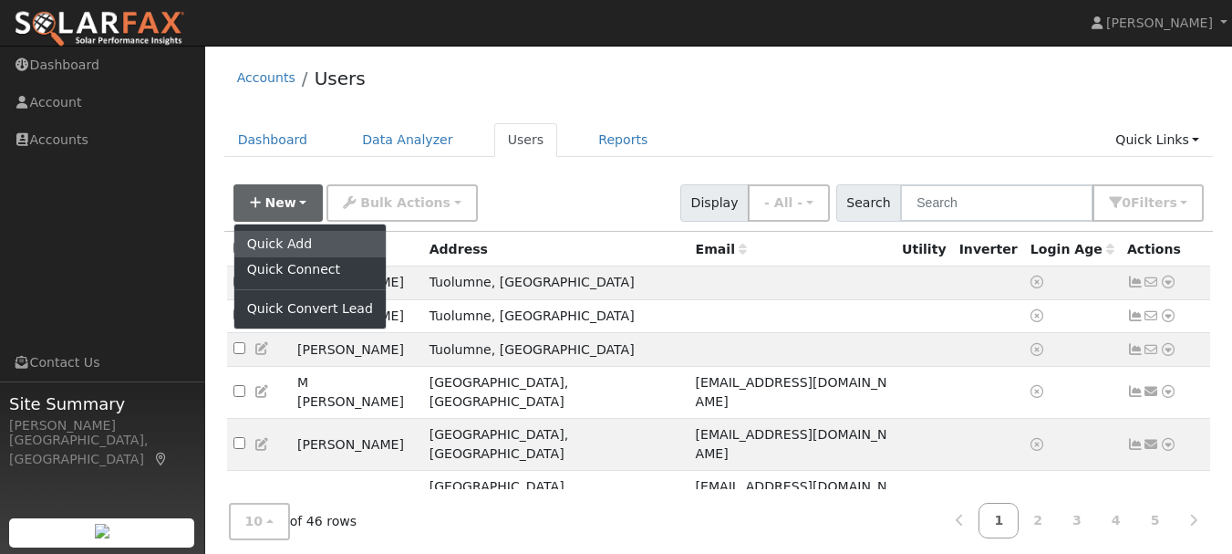
click at [280, 242] on link "Quick Add" at bounding box center [309, 244] width 151 height 26
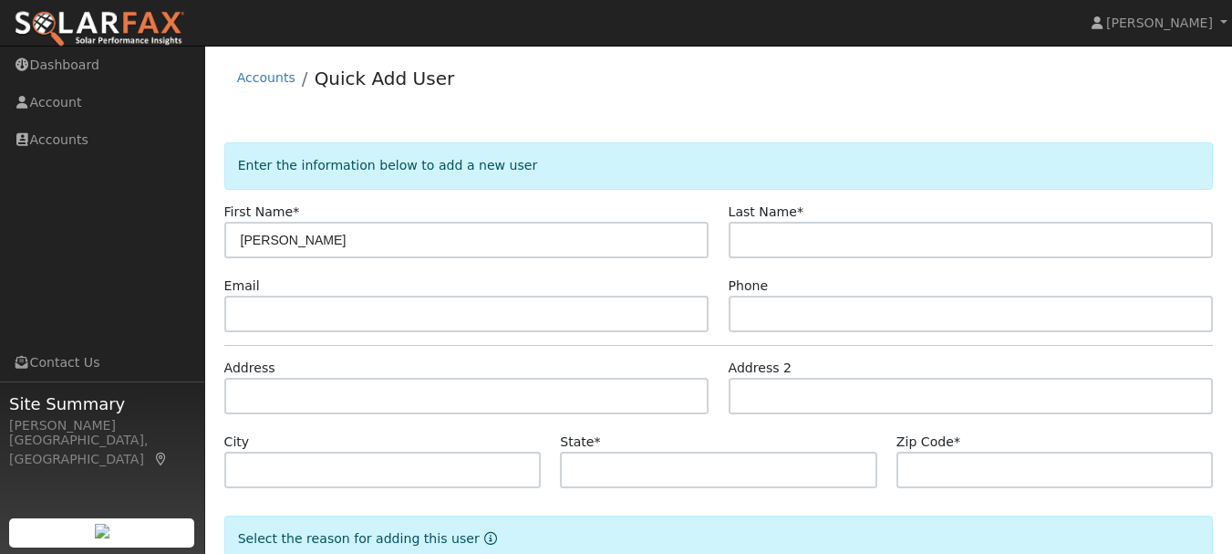
type input "[PERSON_NAME]"
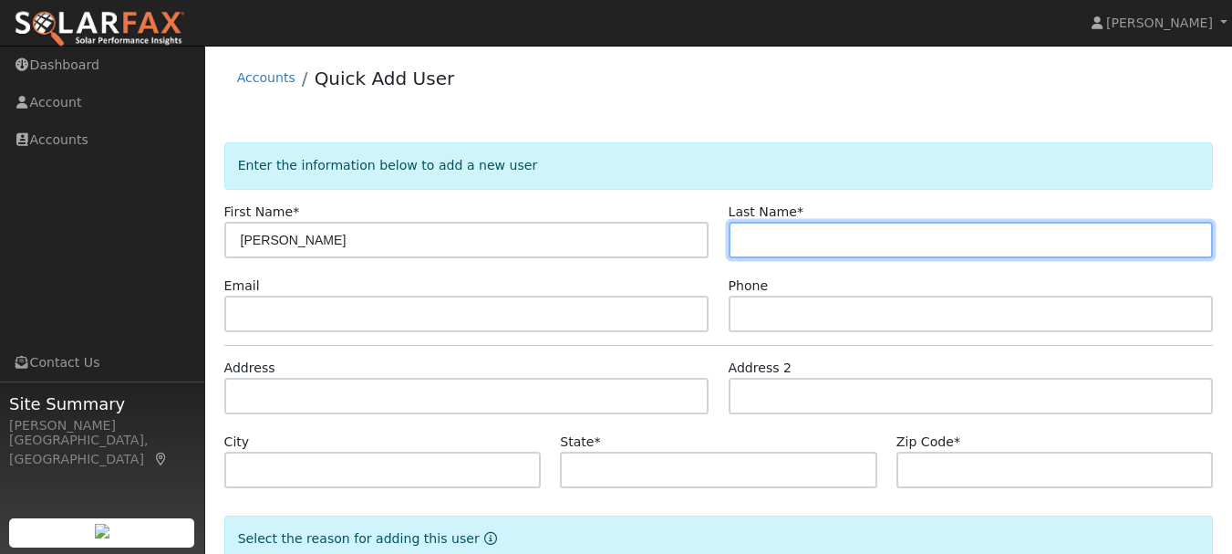
type input "N"
type input "[PERSON_NAME]"
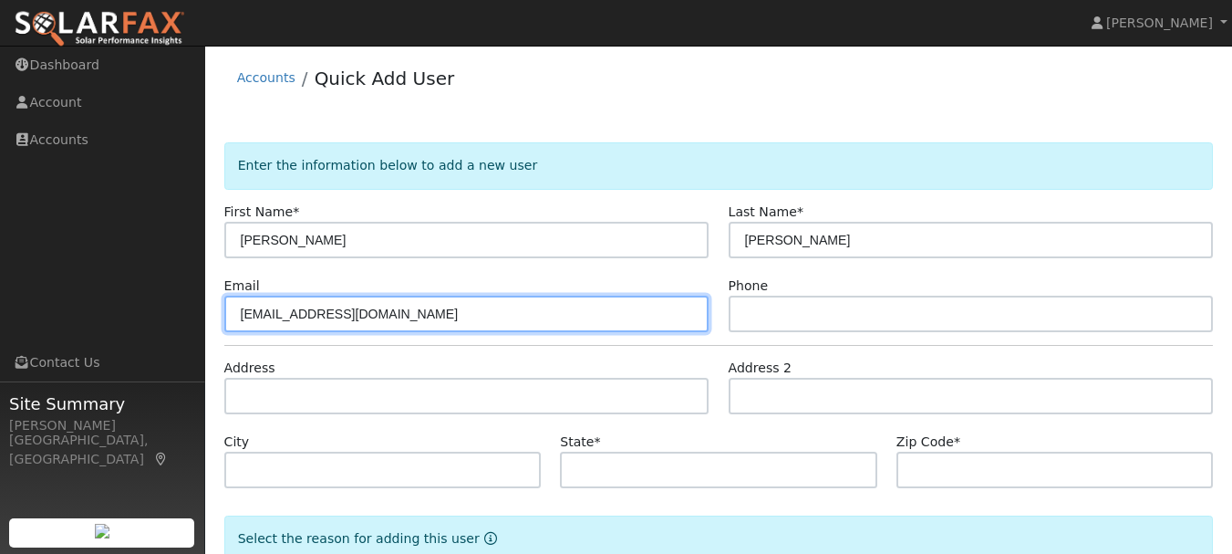
type input "[EMAIL_ADDRESS][DOMAIN_NAME]"
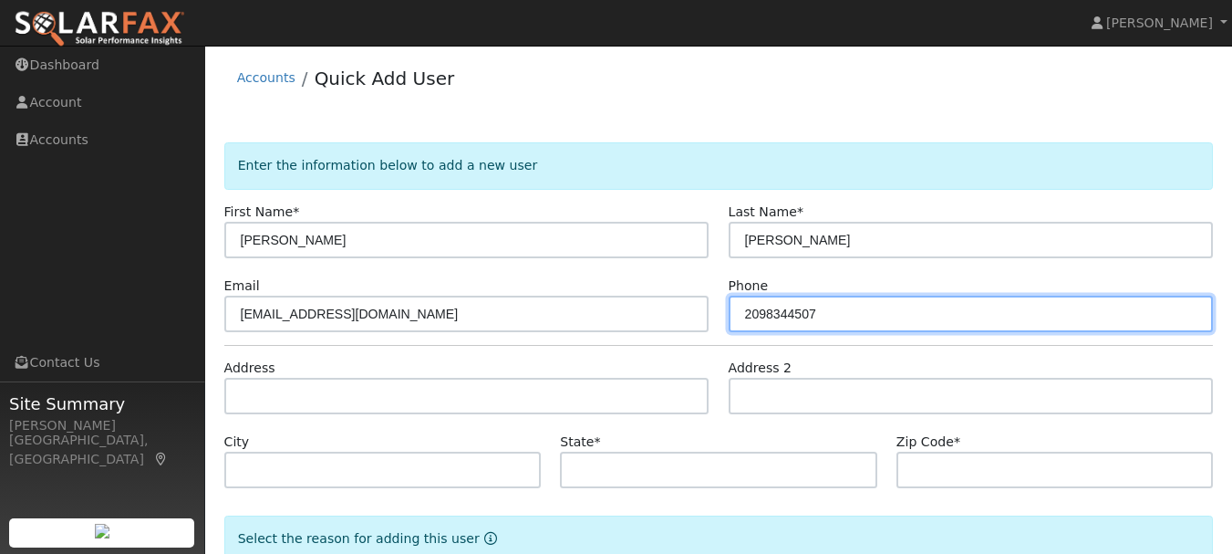
type input "2098344507"
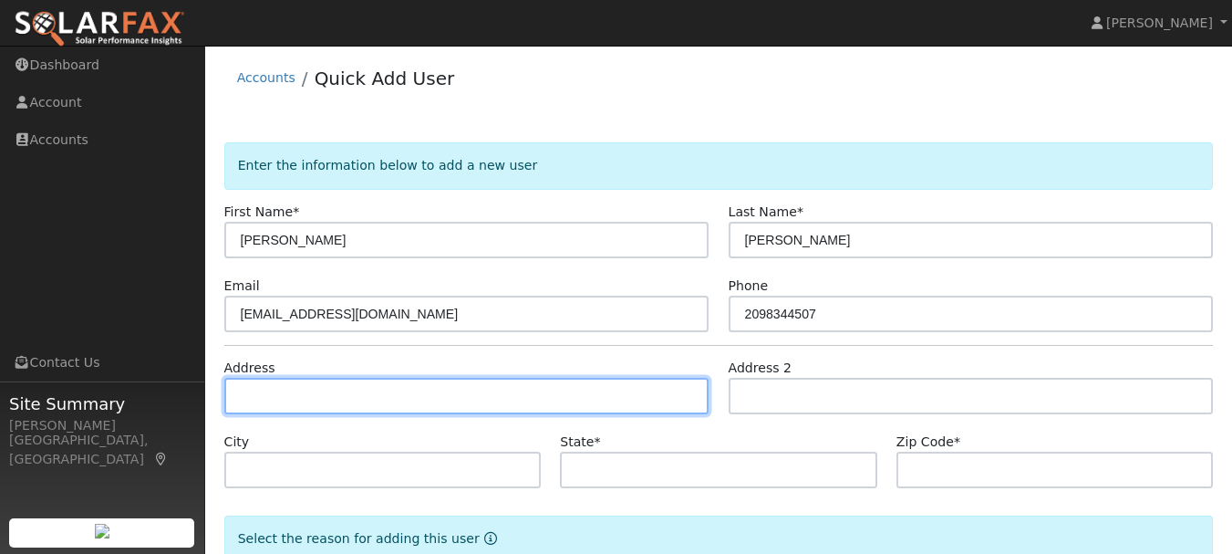
click at [250, 396] on input "text" at bounding box center [466, 396] width 485 height 36
type input "[STREET_ADDRESS]"
type input "[GEOGRAPHIC_DATA]"
type input "CA"
type input "95372"
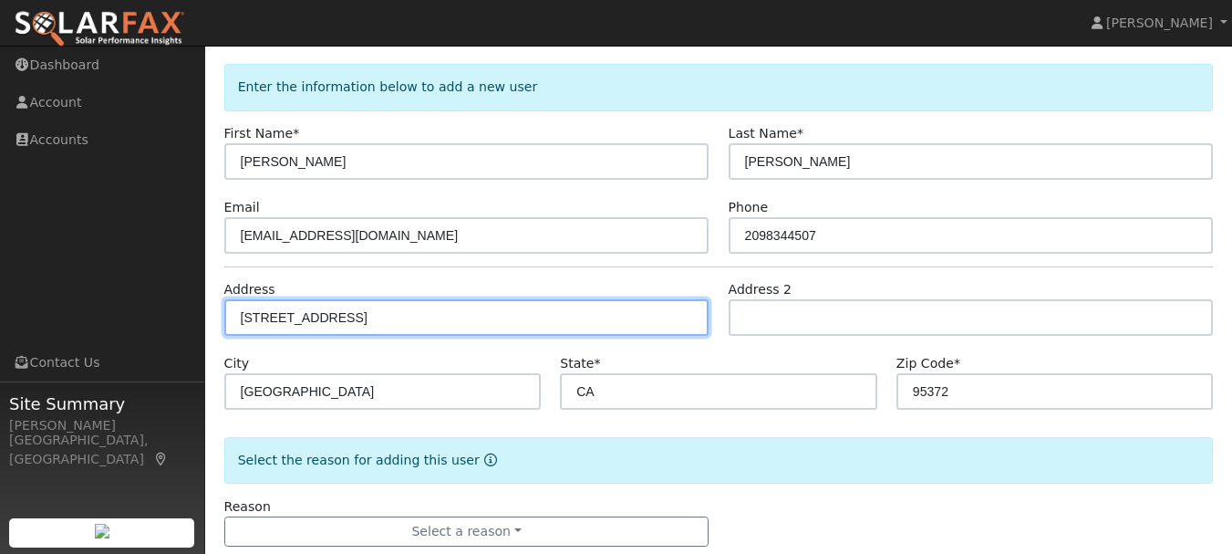
scroll to position [117, 0]
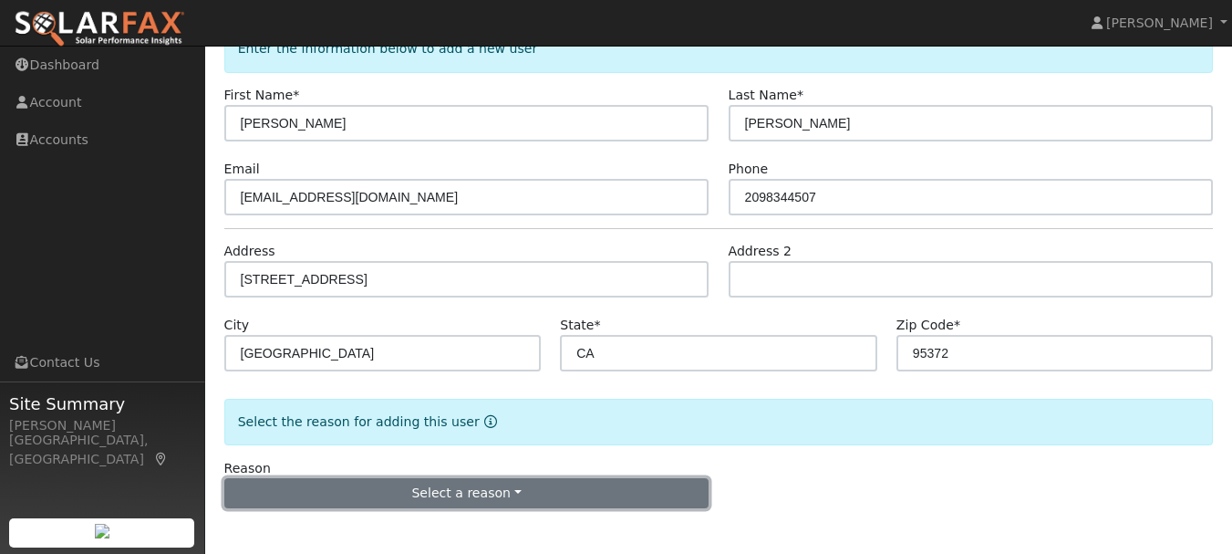
click at [510, 502] on button "Select a reason" at bounding box center [466, 493] width 485 height 31
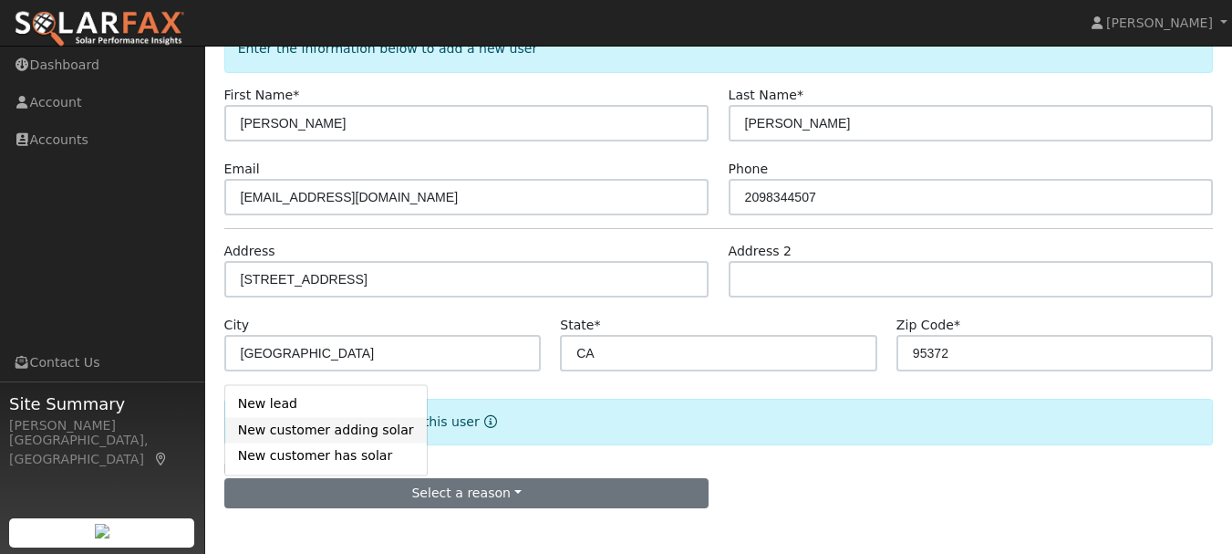
click at [340, 432] on link "New customer adding solar" at bounding box center [326, 430] width 202 height 26
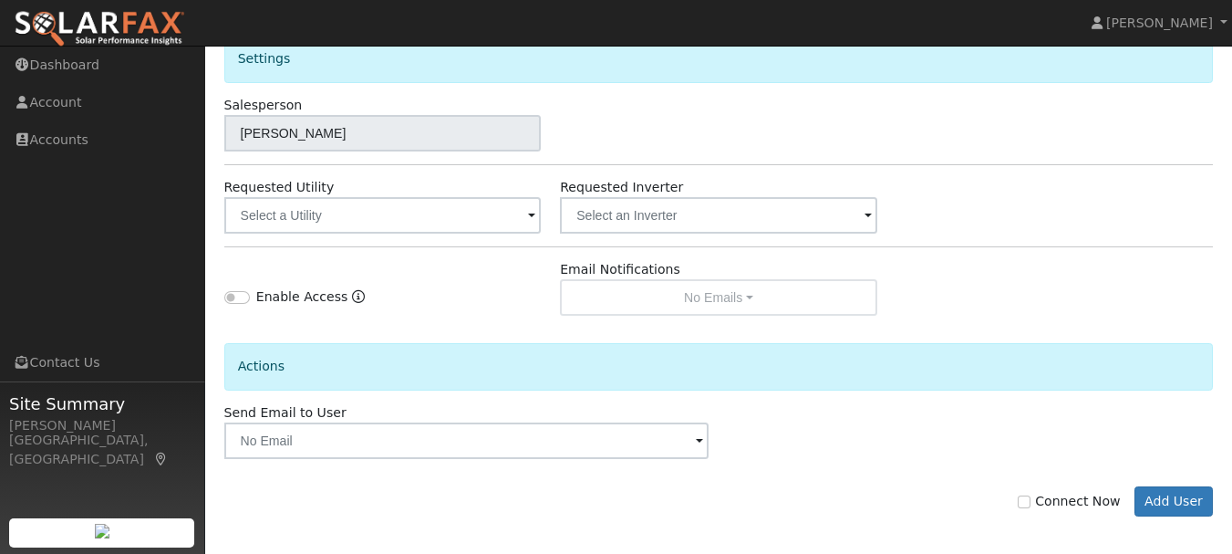
scroll to position [625, 0]
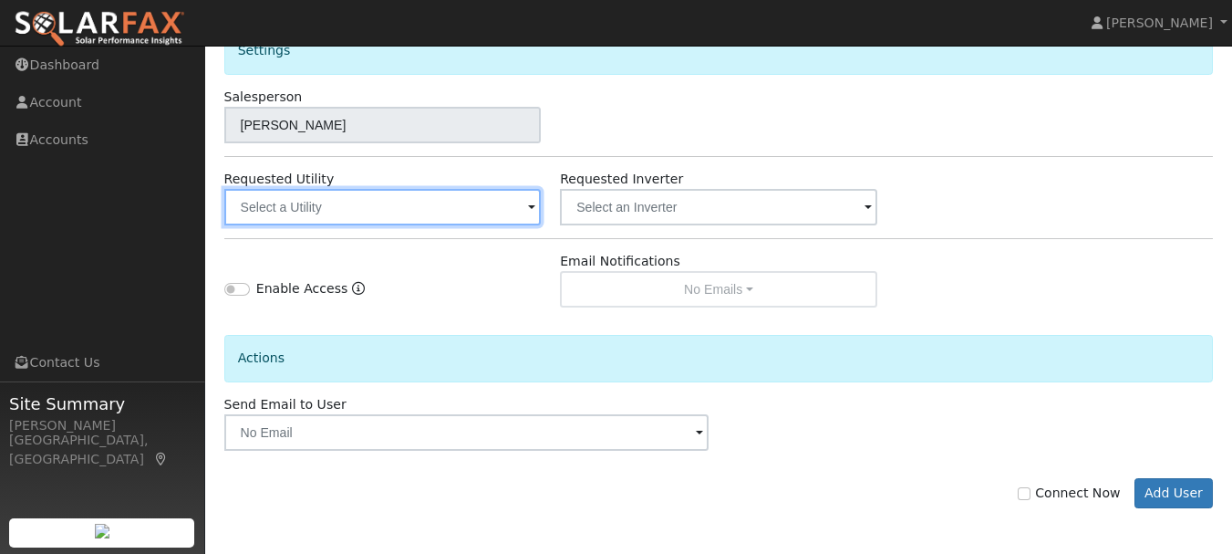
click at [413, 202] on input "text" at bounding box center [382, 207] width 317 height 36
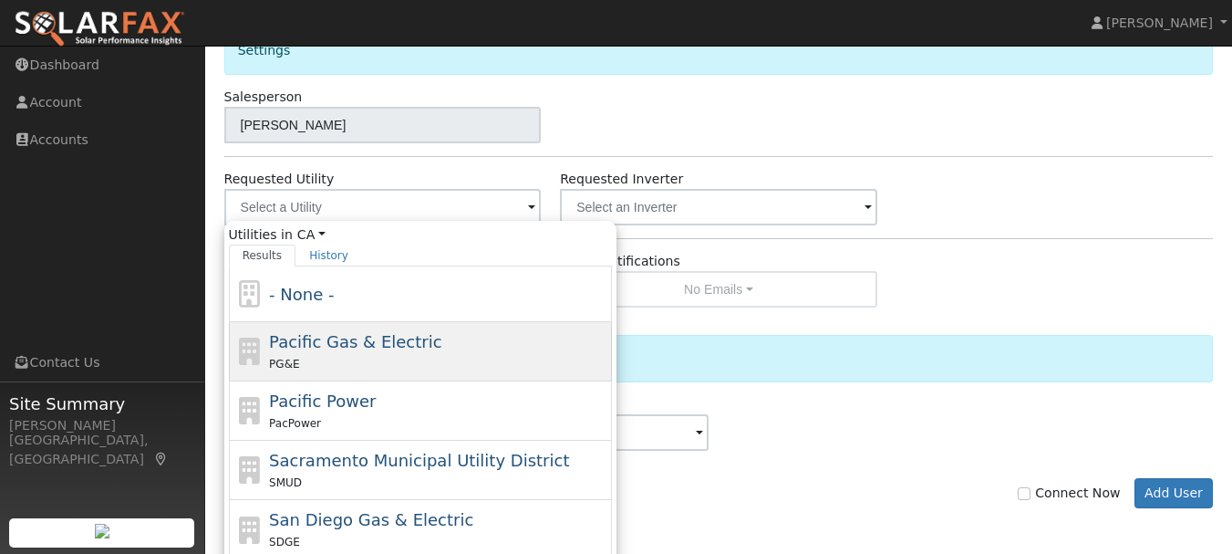
click at [347, 363] on div "PG&E" at bounding box center [438, 363] width 338 height 19
type input "Pacific Gas & Electric"
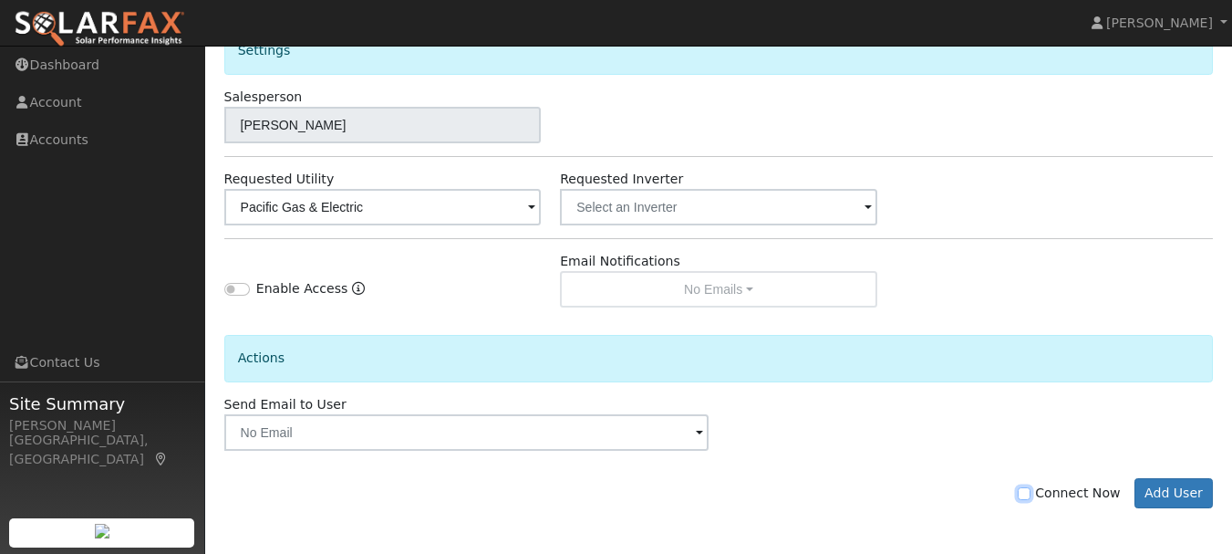
click at [1031, 495] on input "Connect Now" at bounding box center [1024, 493] width 13 height 13
checkbox input "true"
click at [1184, 495] on button "Add User" at bounding box center [1174, 493] width 79 height 31
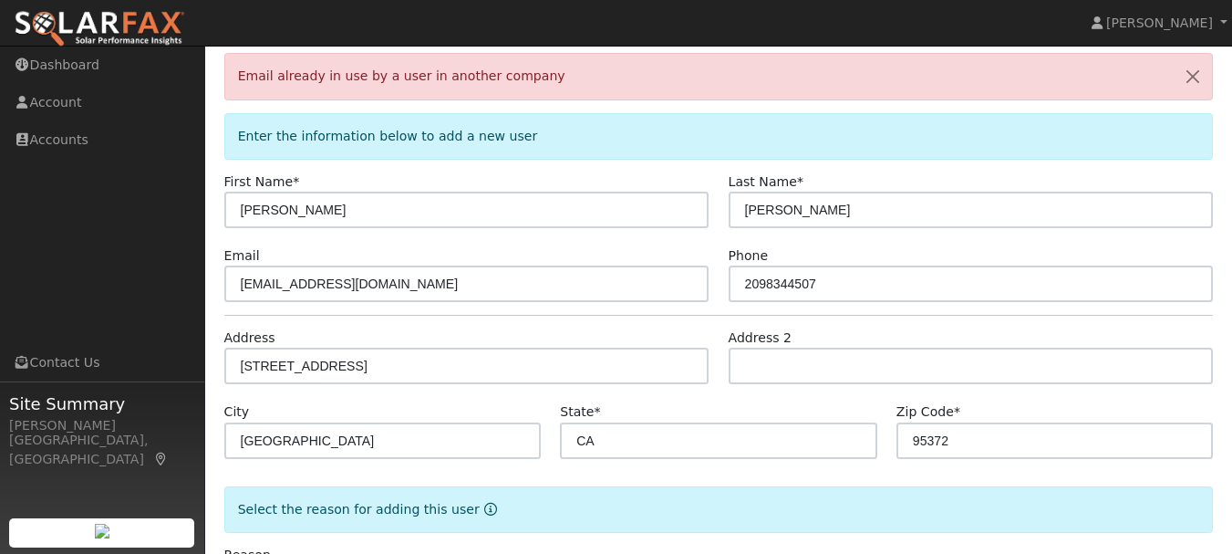
scroll to position [0, 0]
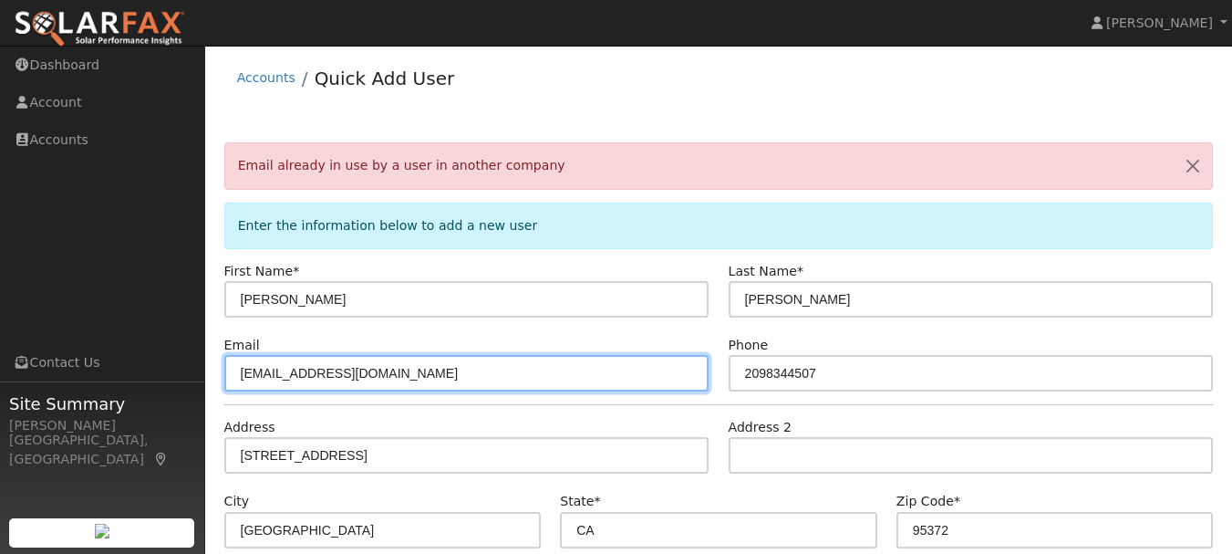
click at [366, 374] on input "bowmanbrennan1996@gmail.com" at bounding box center [466, 373] width 485 height 36
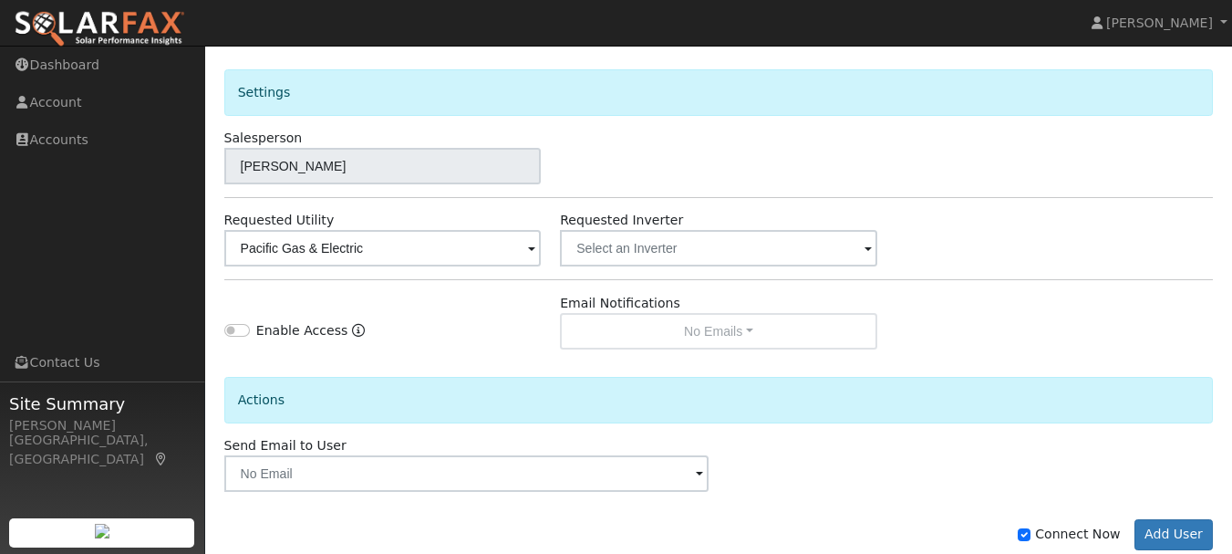
scroll to position [685, 0]
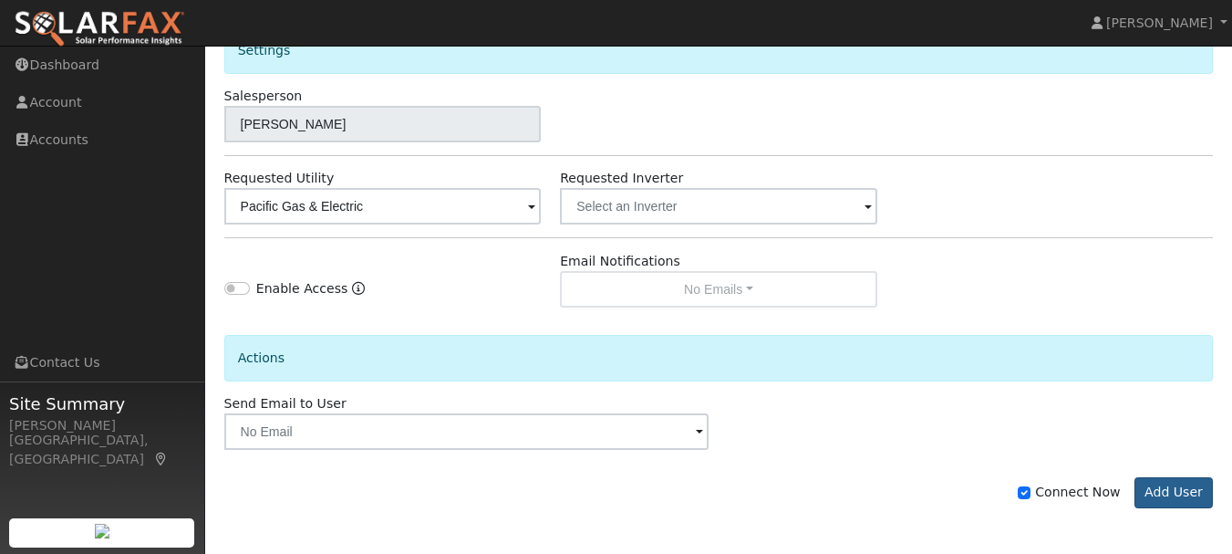
type input "bowmanbrennan1996+@gmail.com"
click at [1183, 496] on button "Add User" at bounding box center [1174, 492] width 79 height 31
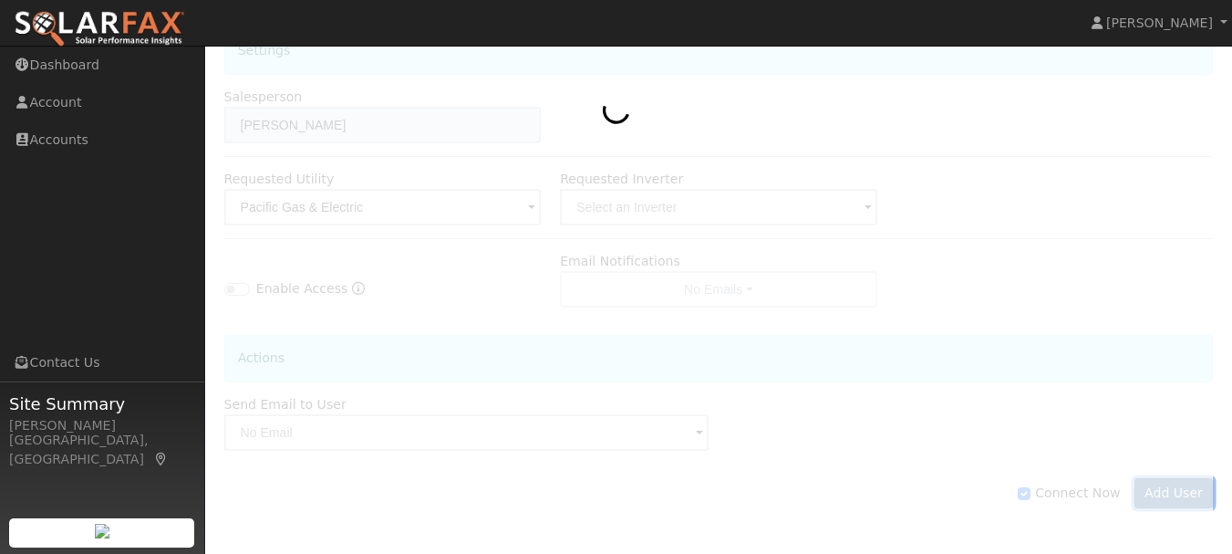
scroll to position [625, 0]
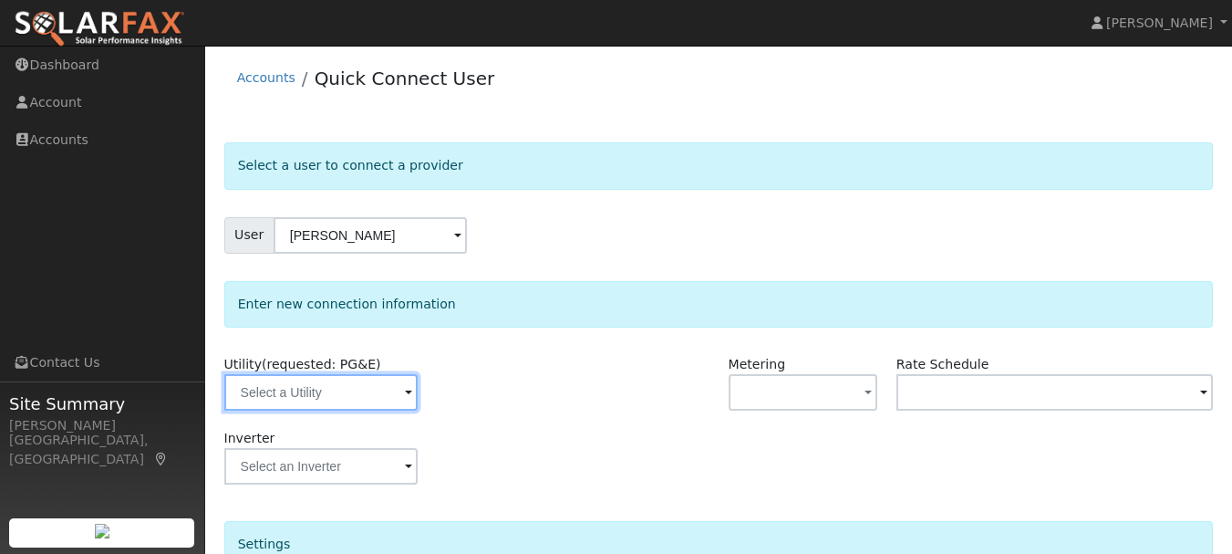
click at [365, 388] on input "text" at bounding box center [320, 392] width 193 height 36
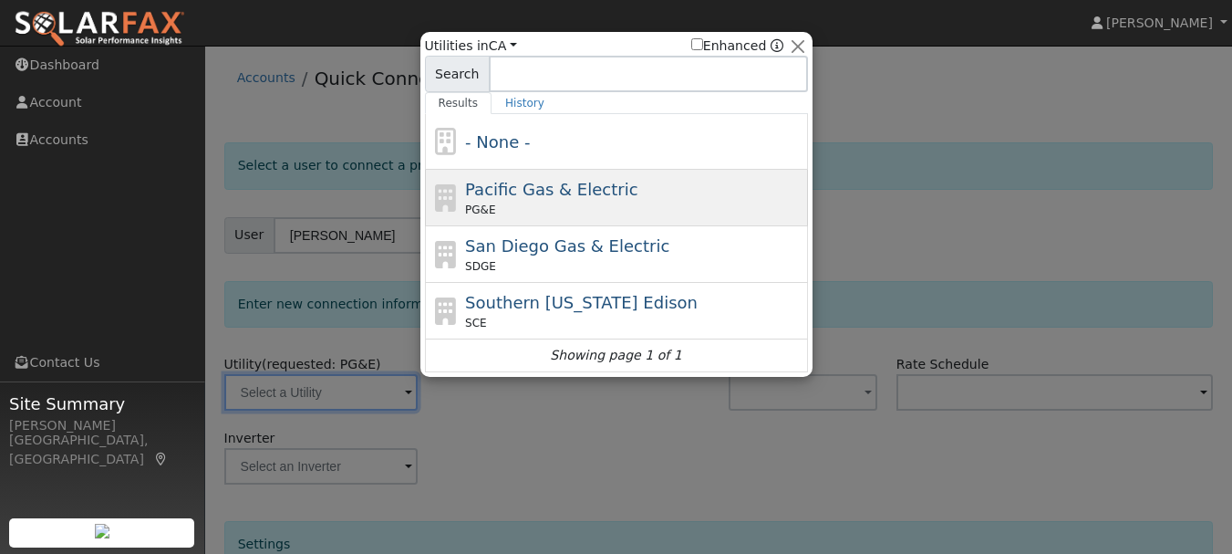
click at [513, 186] on span "Pacific Gas & Electric" at bounding box center [551, 189] width 172 height 19
type input "PG&E"
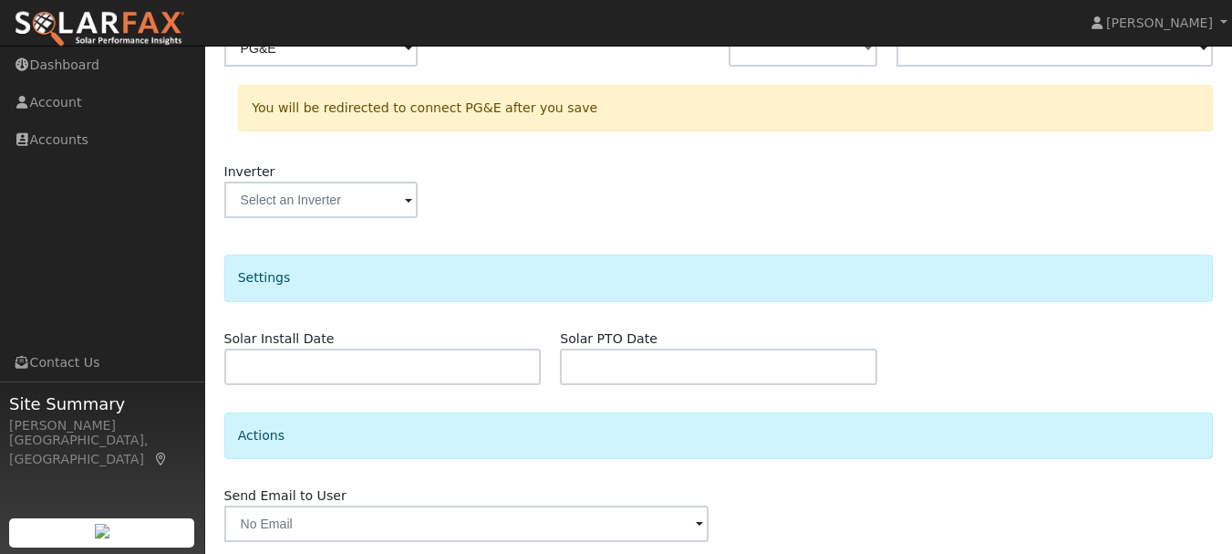
scroll to position [409, 0]
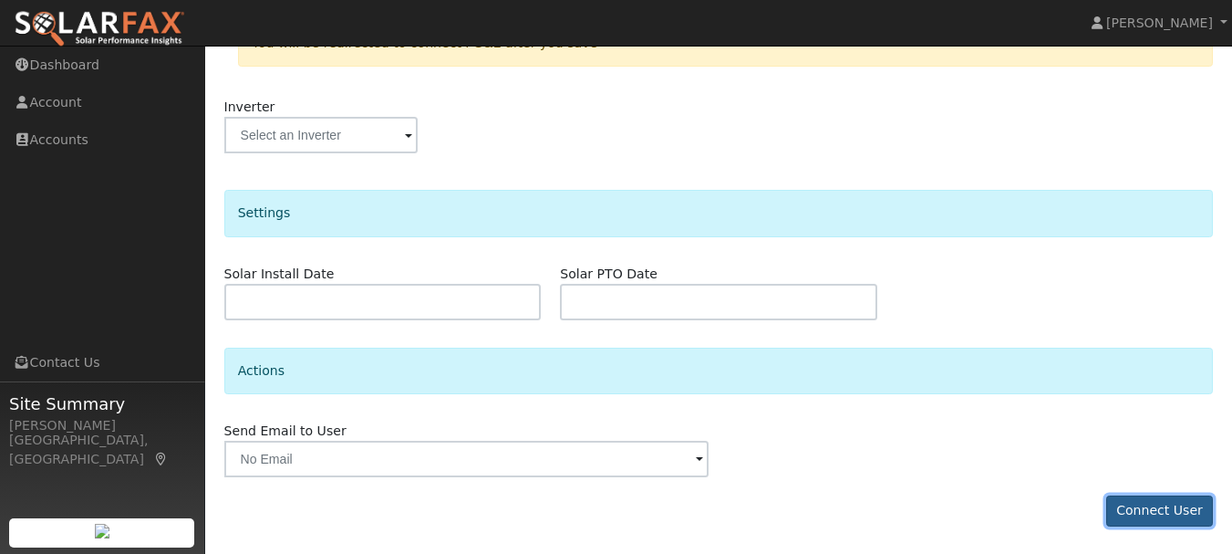
click at [1161, 512] on button "Connect User" at bounding box center [1160, 510] width 108 height 31
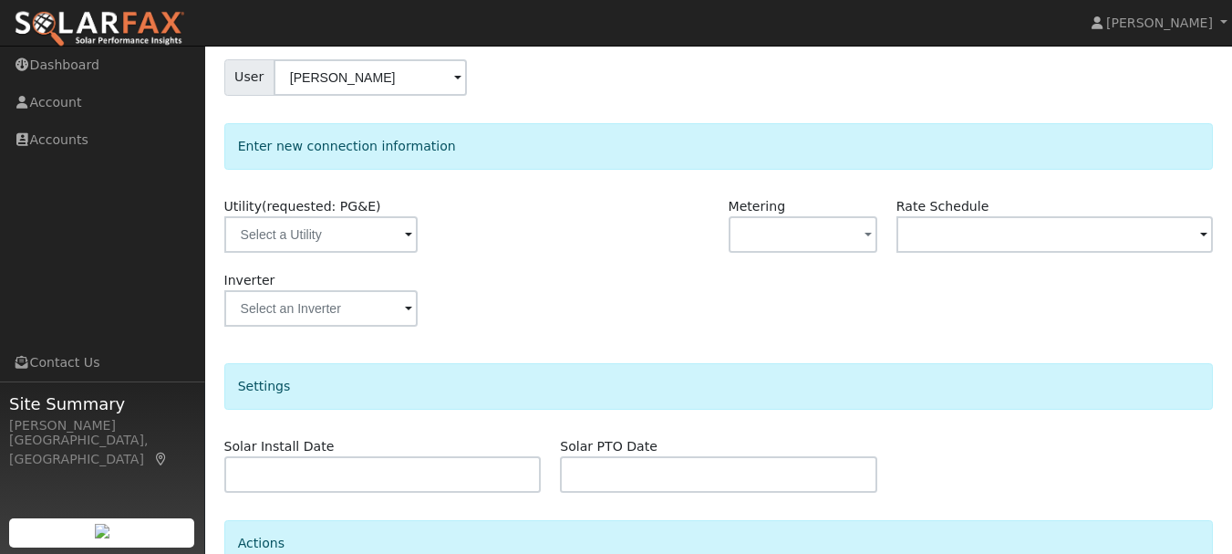
scroll to position [330, 0]
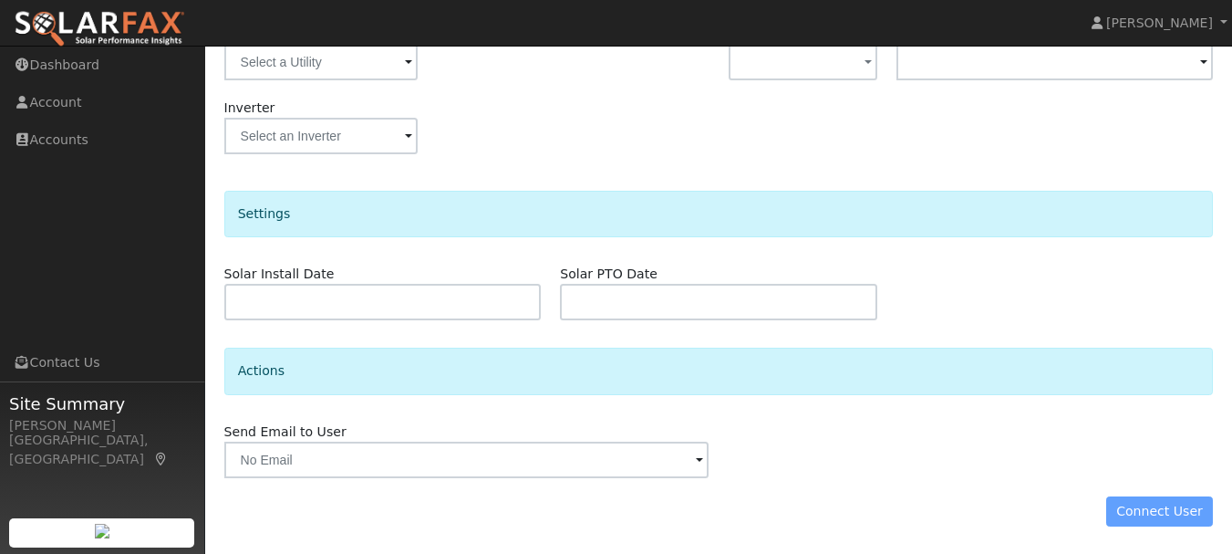
click at [1164, 512] on div "Connect User" at bounding box center [718, 511] width 1009 height 31
click at [1149, 508] on div "Connect User" at bounding box center [718, 511] width 1009 height 31
click at [1157, 514] on div "Connect User" at bounding box center [718, 511] width 1009 height 31
click at [1175, 513] on div "Connect User" at bounding box center [718, 511] width 1009 height 31
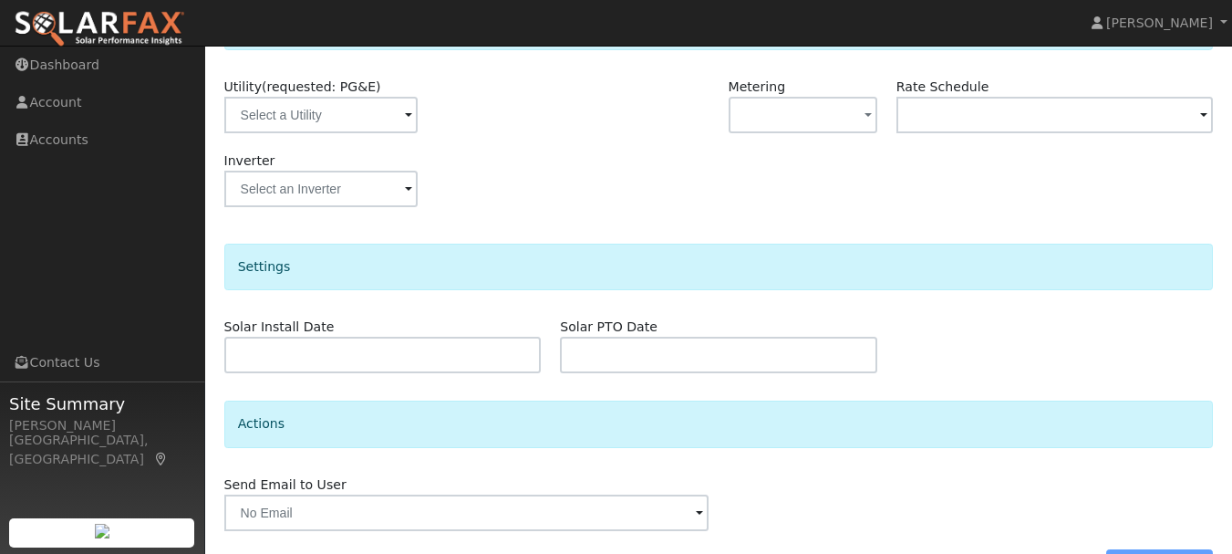
scroll to position [172, 0]
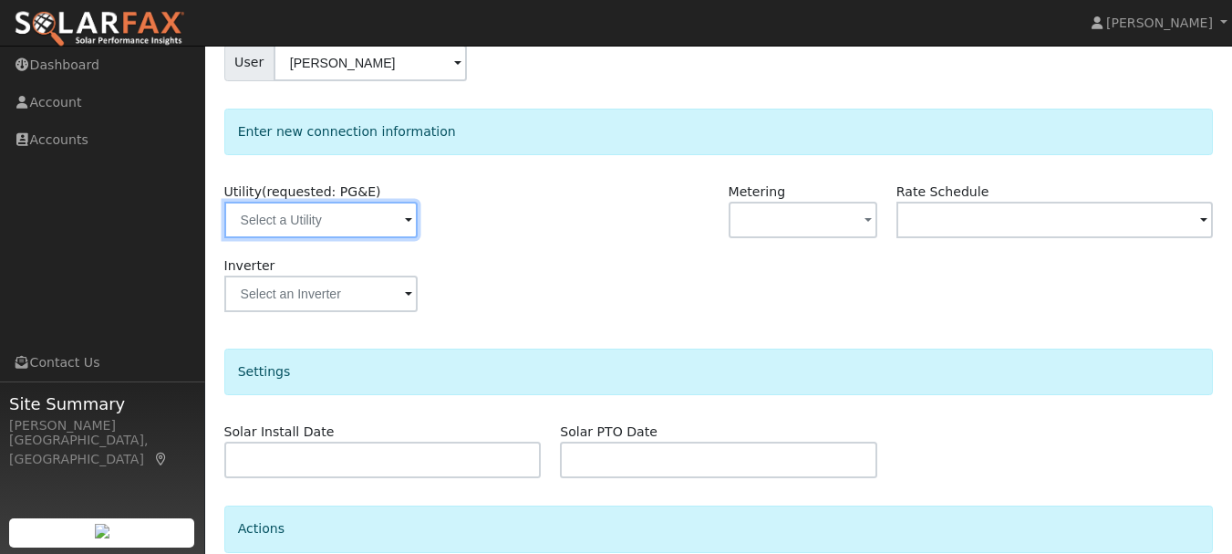
click at [263, 213] on input "text" at bounding box center [320, 220] width 193 height 36
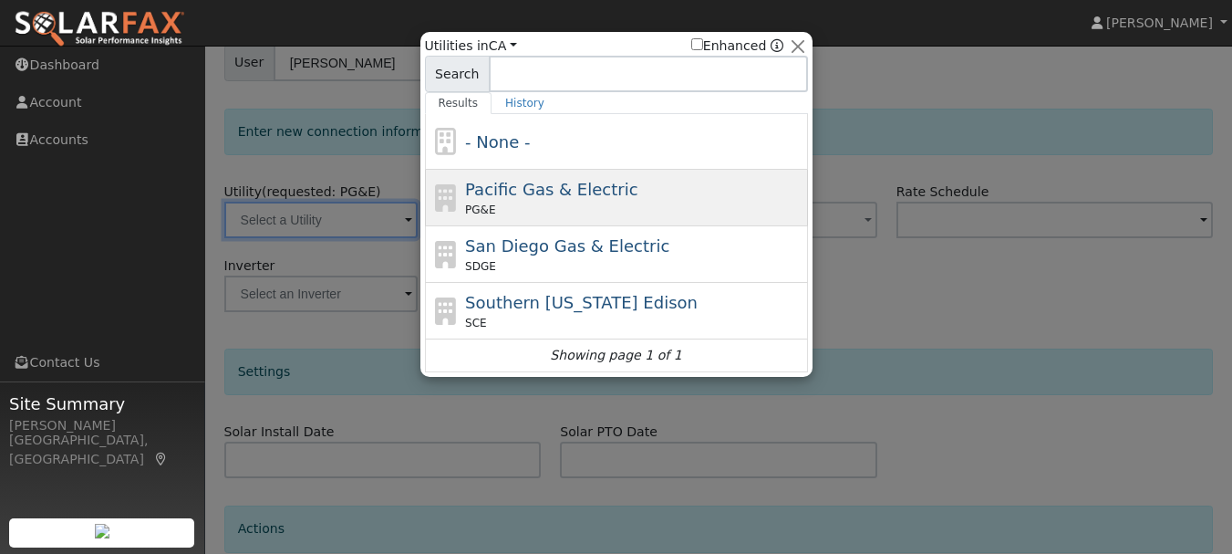
click at [502, 198] on span "Pacific Gas & Electric" at bounding box center [551, 189] width 172 height 19
type input "PG&E"
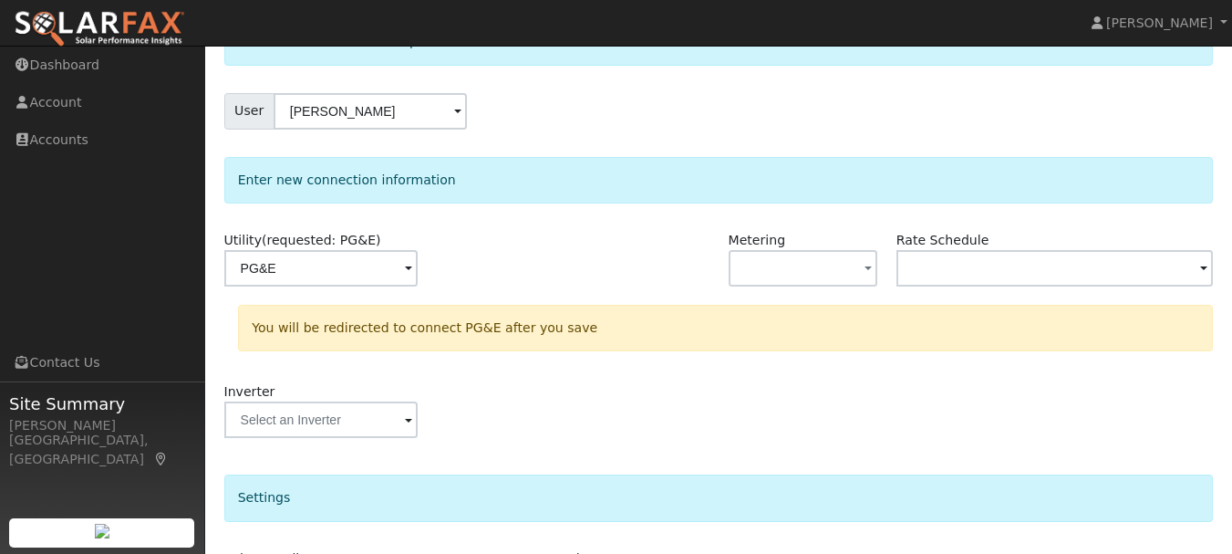
scroll to position [409, 0]
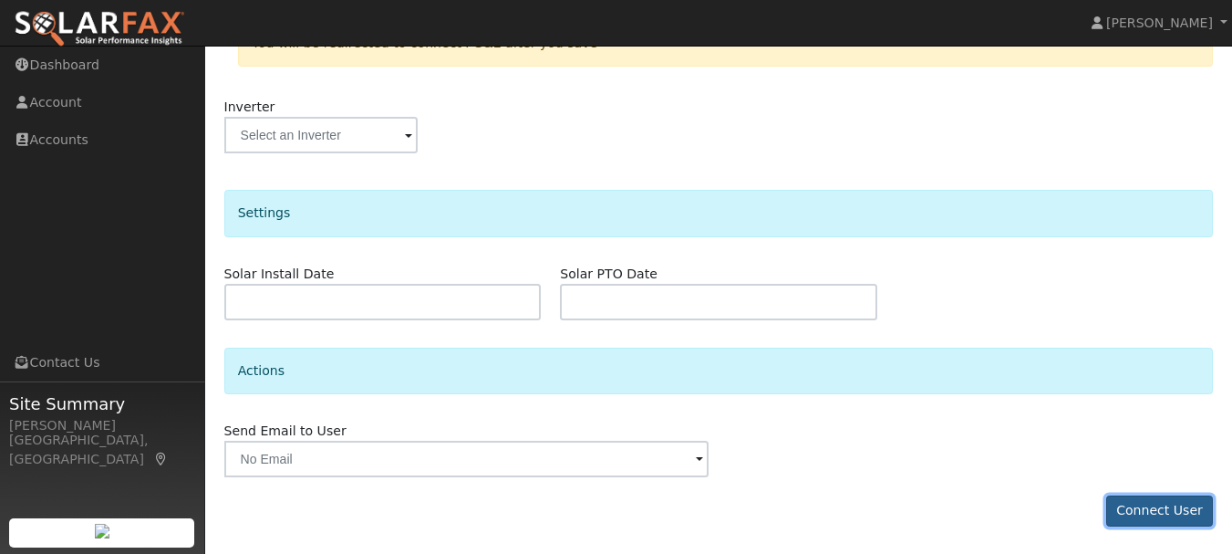
click at [1161, 514] on button "Connect User" at bounding box center [1160, 510] width 108 height 31
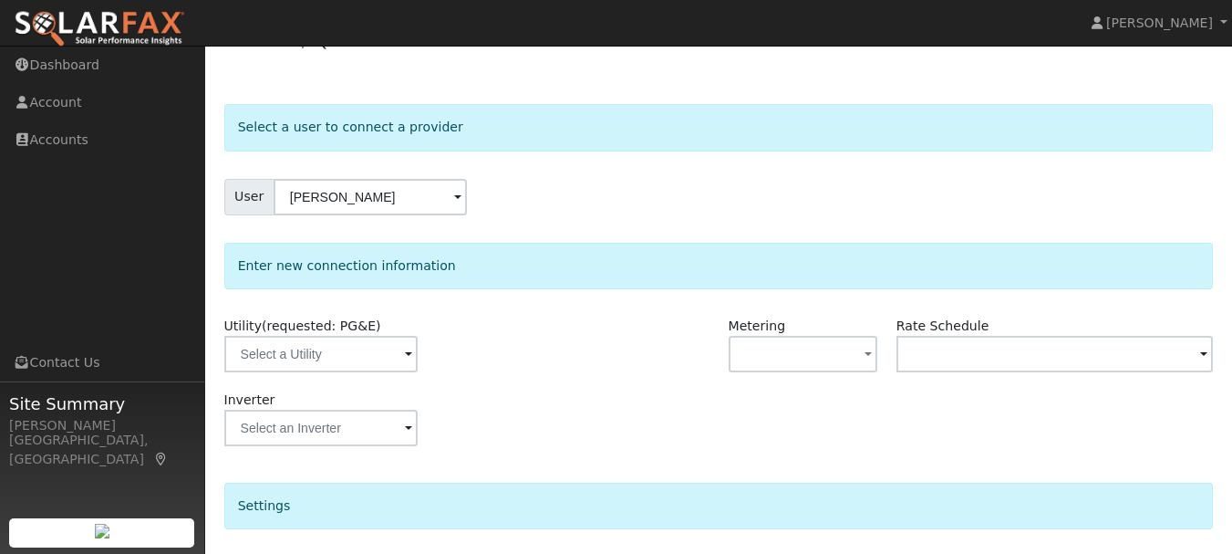
scroll to position [45, 0]
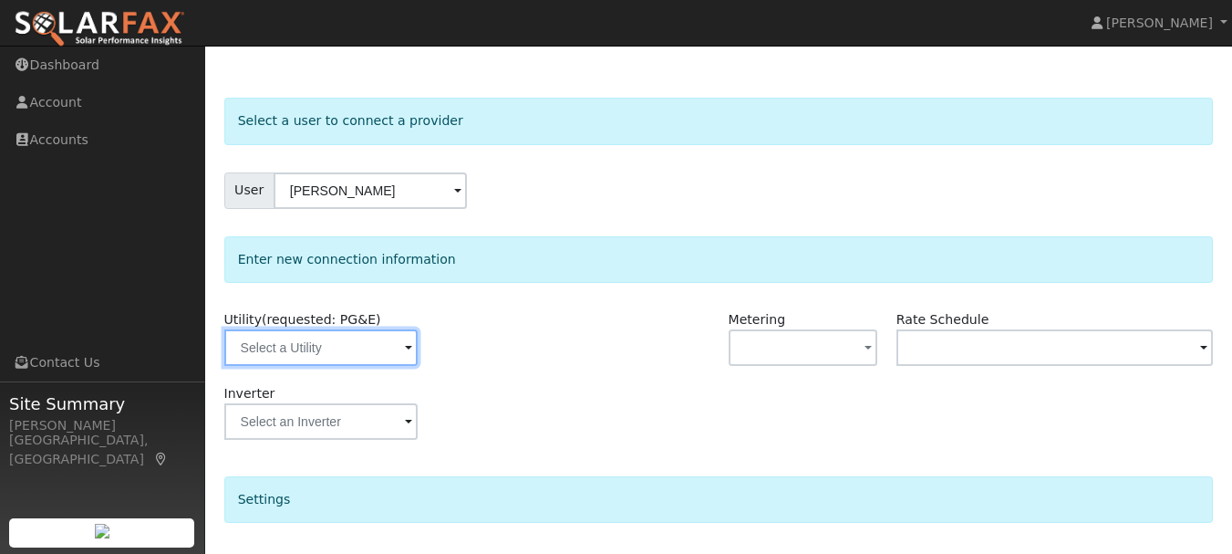
click at [263, 341] on input "text" at bounding box center [320, 347] width 193 height 36
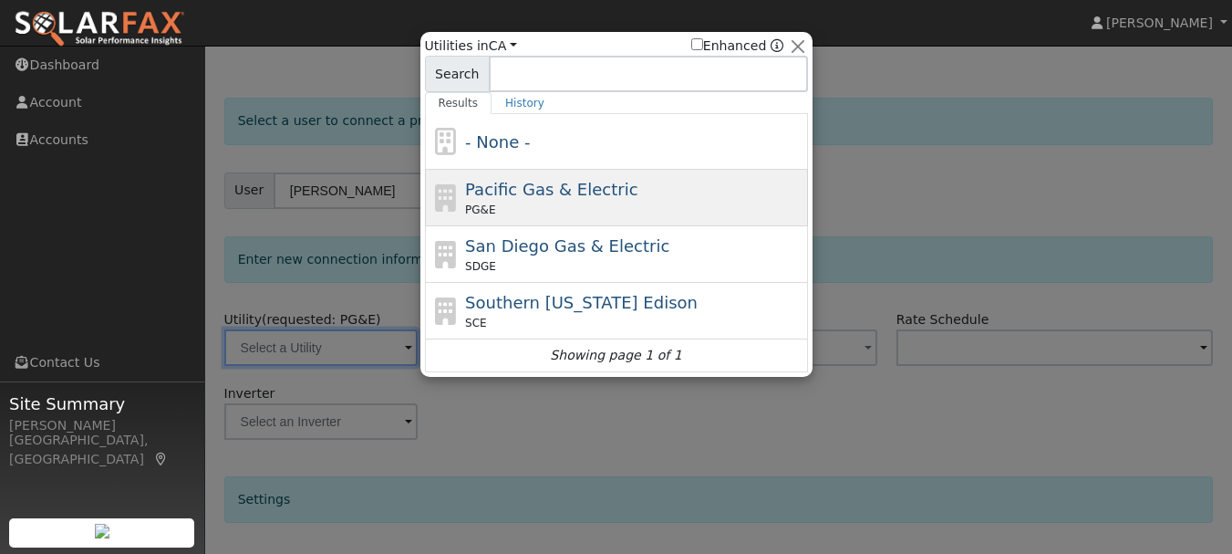
click at [494, 208] on div "PG&E" at bounding box center [634, 210] width 338 height 16
type input "PG&E"
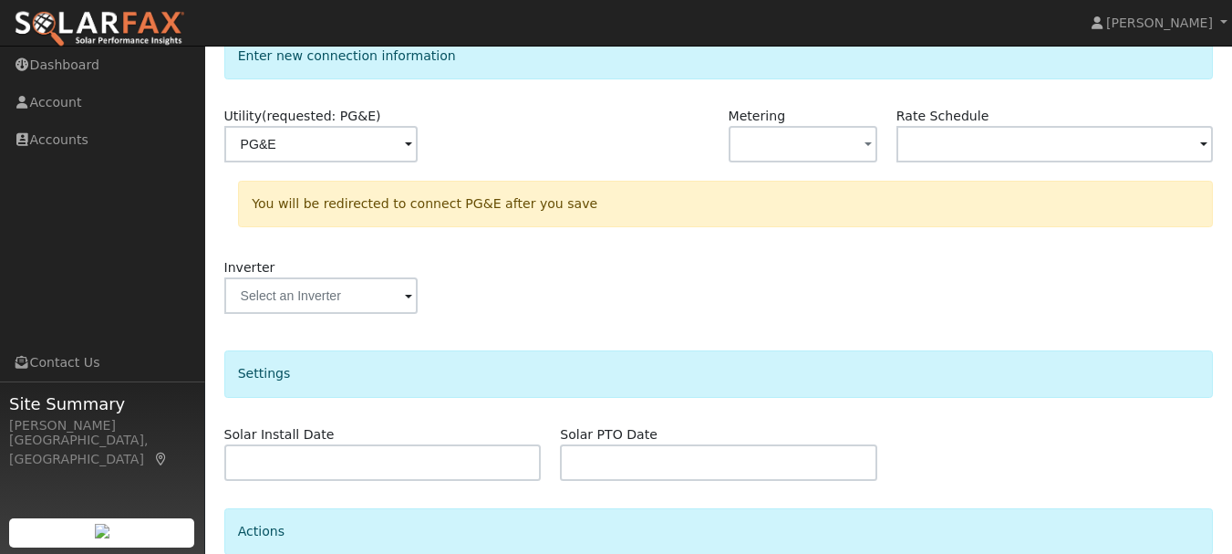
scroll to position [409, 0]
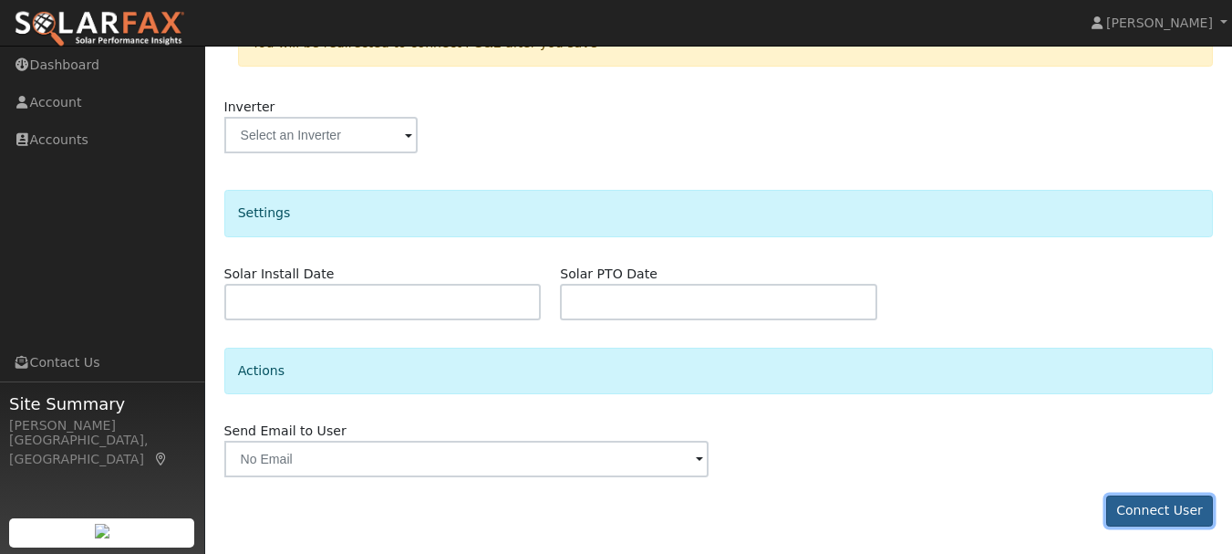
click at [1197, 514] on button "Connect User" at bounding box center [1160, 510] width 108 height 31
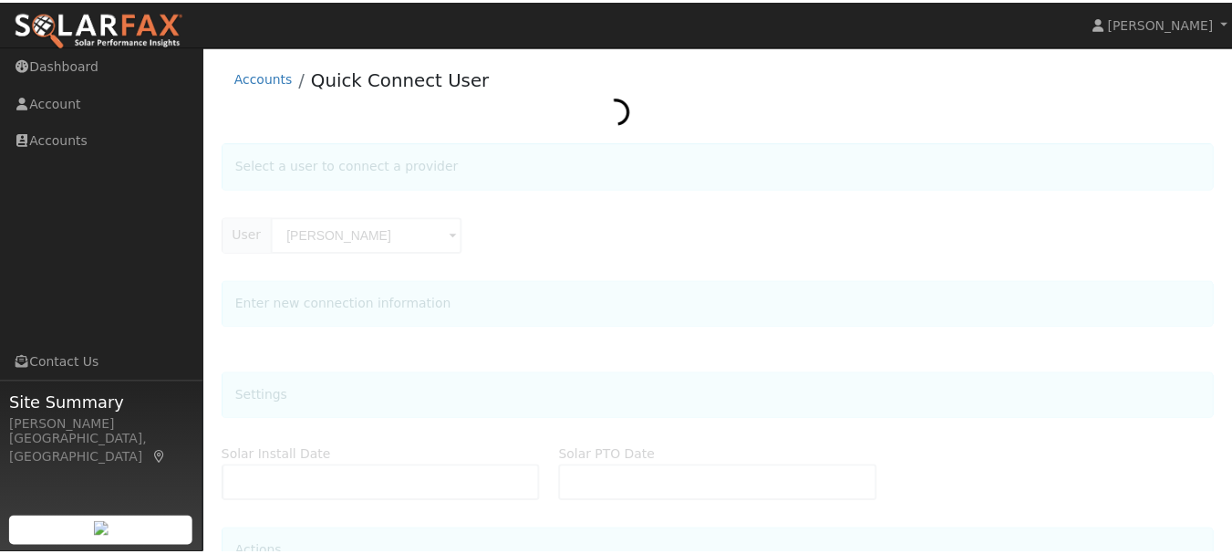
scroll to position [140, 0]
